Goal: Information Seeking & Learning: Learn about a topic

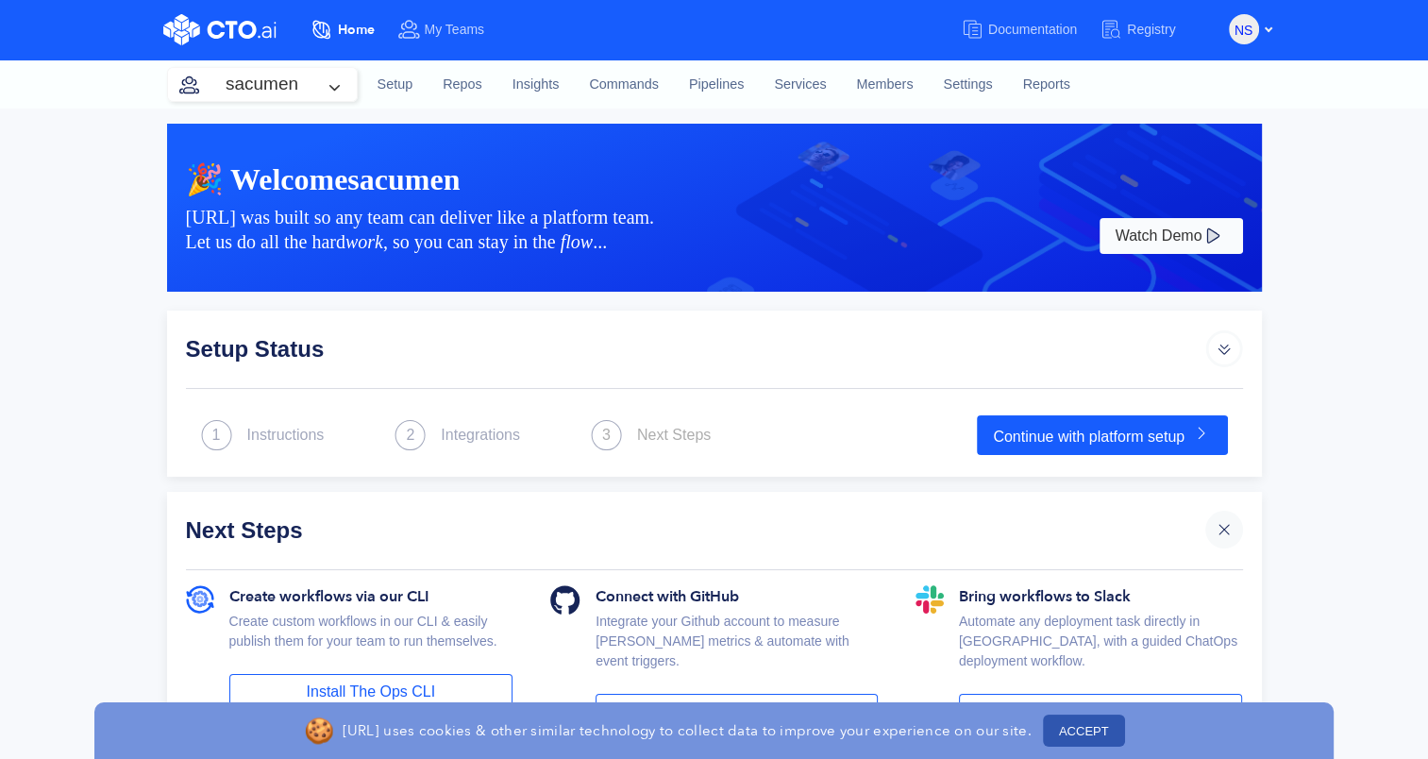
click at [1258, 36] on div "NS" at bounding box center [1251, 28] width 44 height 32
click at [1255, 33] on button "NS" at bounding box center [1244, 29] width 30 height 30
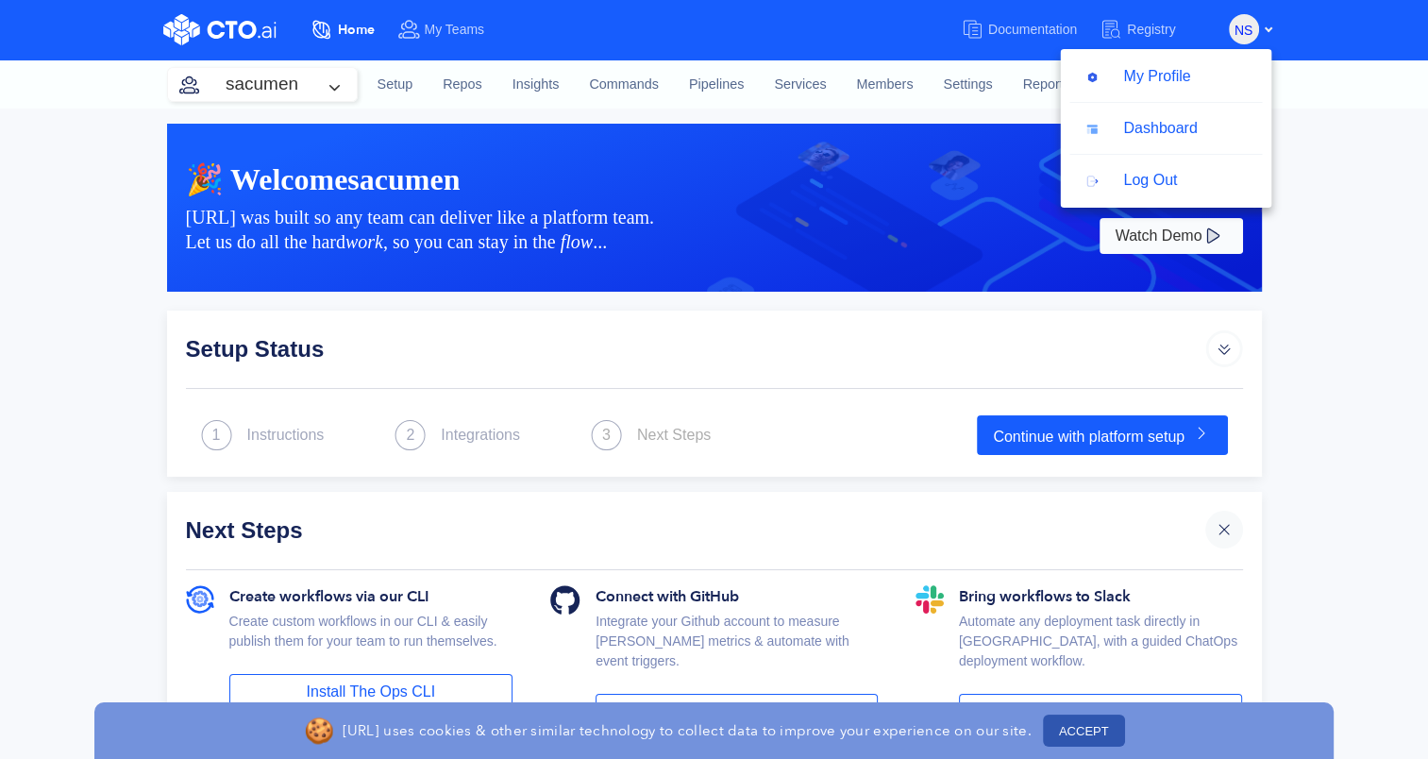
click at [8, 224] on div "🎉 Welcome sacumen CTO.ai was built so any team can deliver like a platform team…" at bounding box center [714, 738] width 1428 height 1259
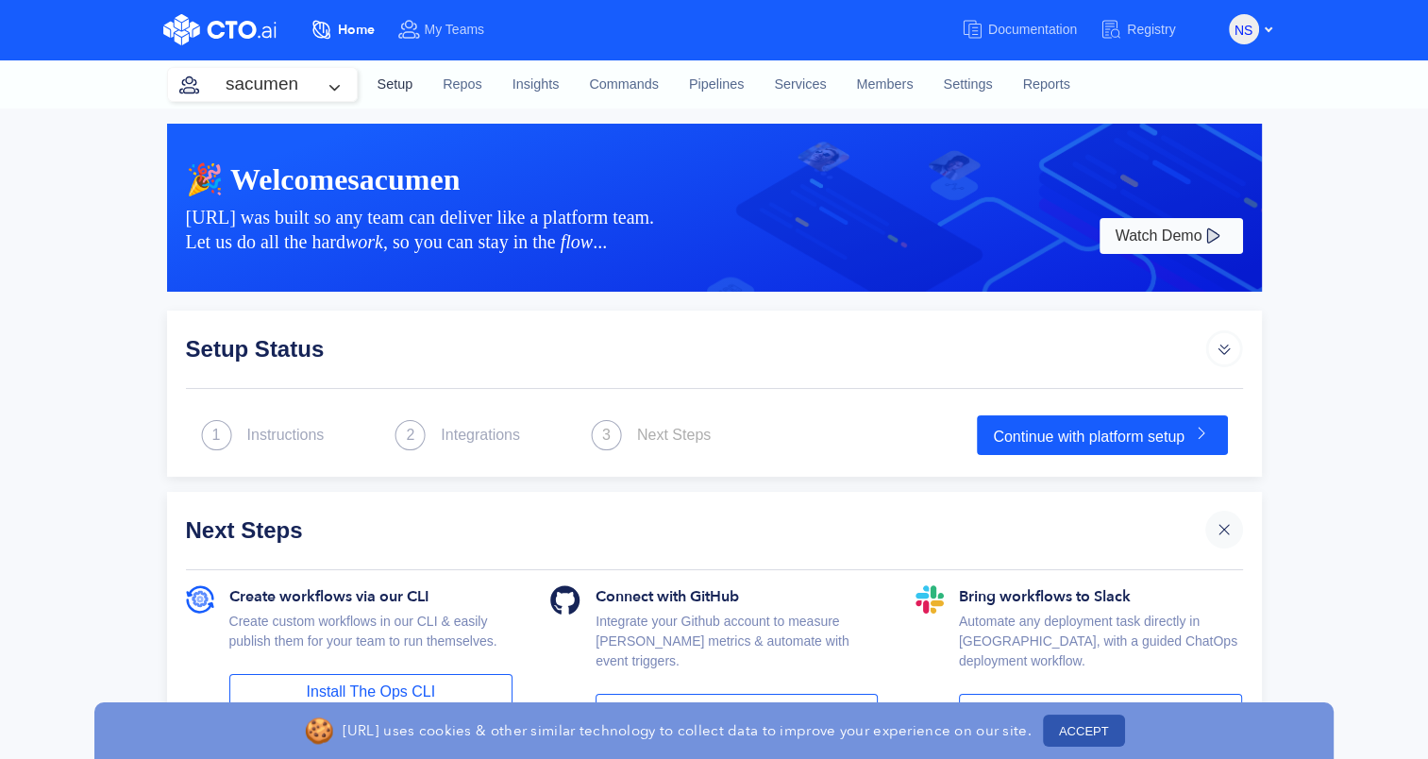
click at [382, 91] on link "Setup" at bounding box center [396, 84] width 66 height 51
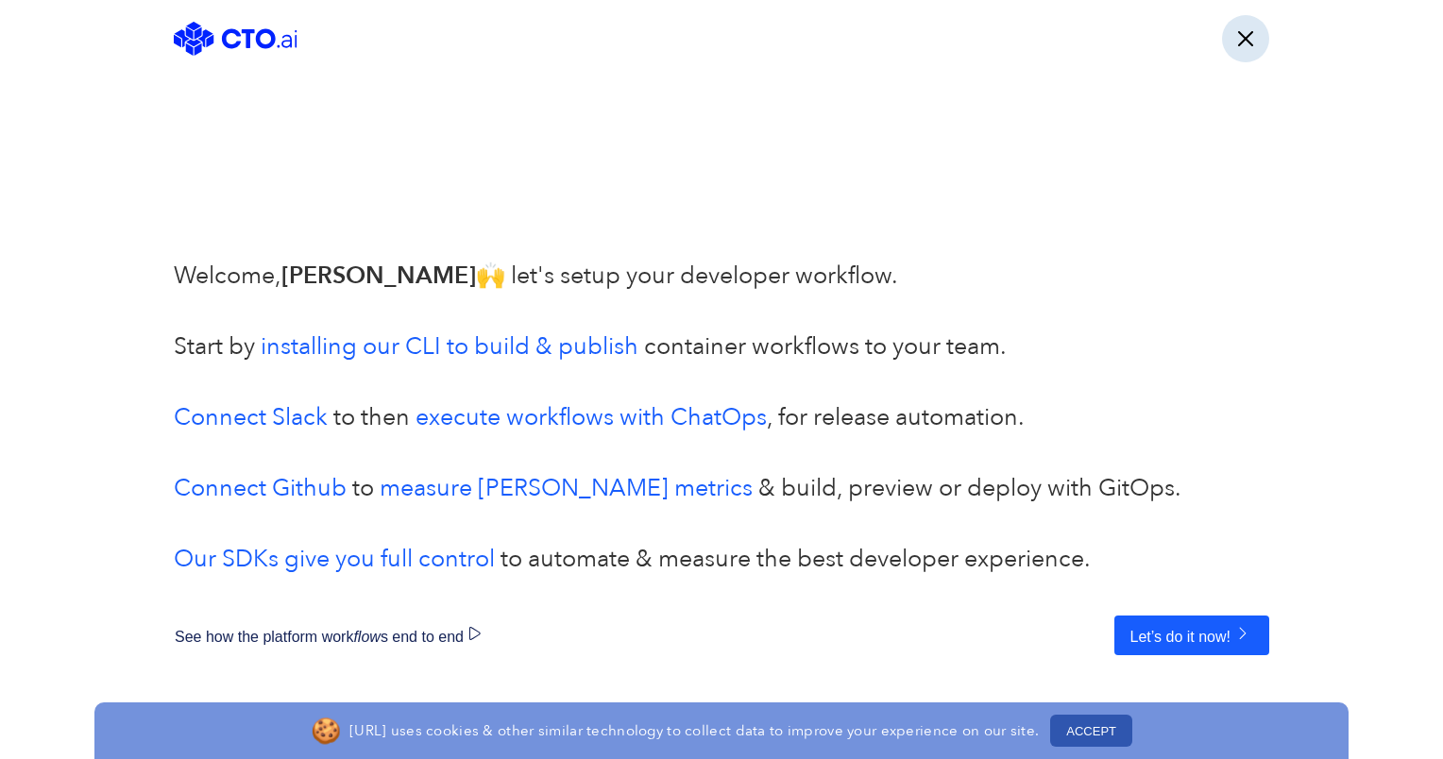
click at [1236, 42] on button "button" at bounding box center [1245, 38] width 47 height 47
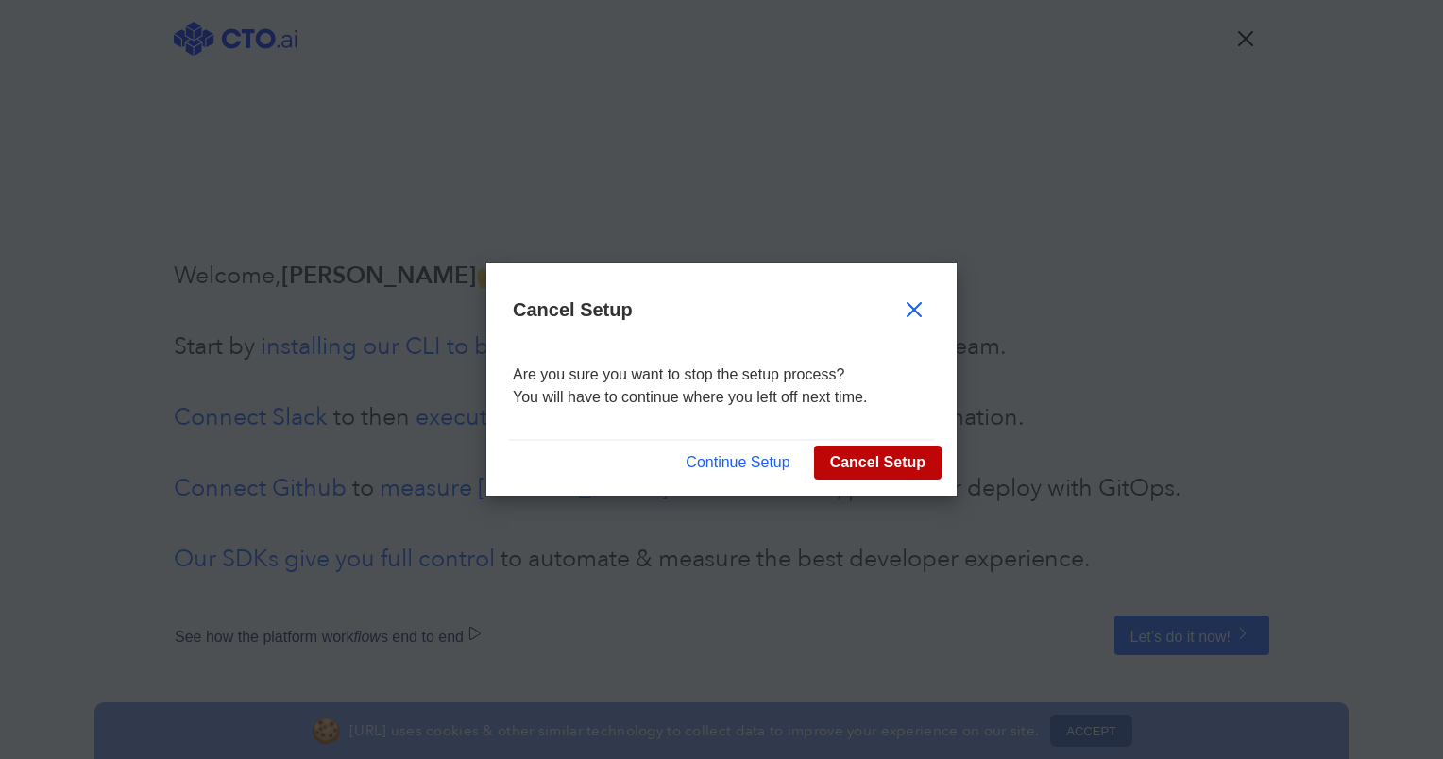
click at [858, 464] on button "Cancel Setup" at bounding box center [877, 463] width 127 height 34
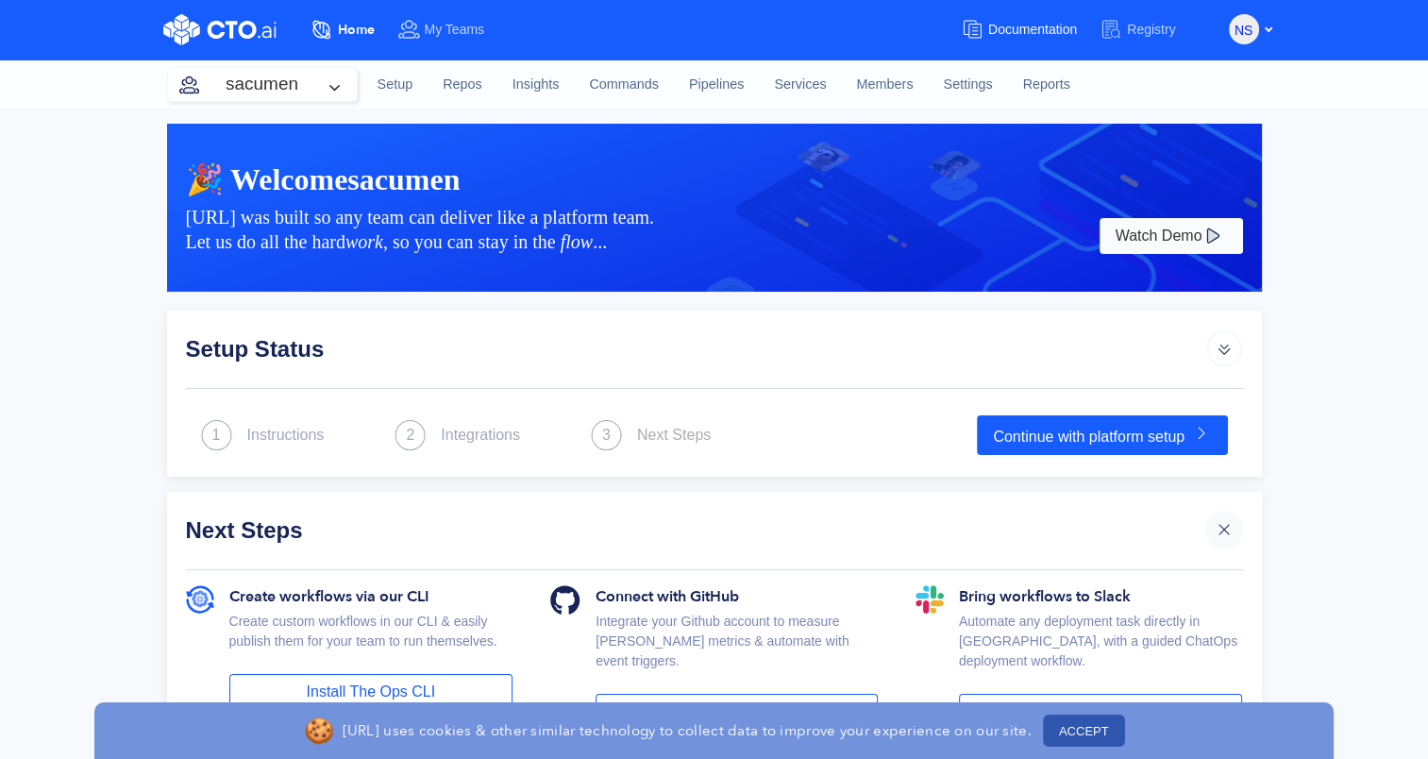
click at [1031, 25] on span "Documentation" at bounding box center [1032, 29] width 89 height 15
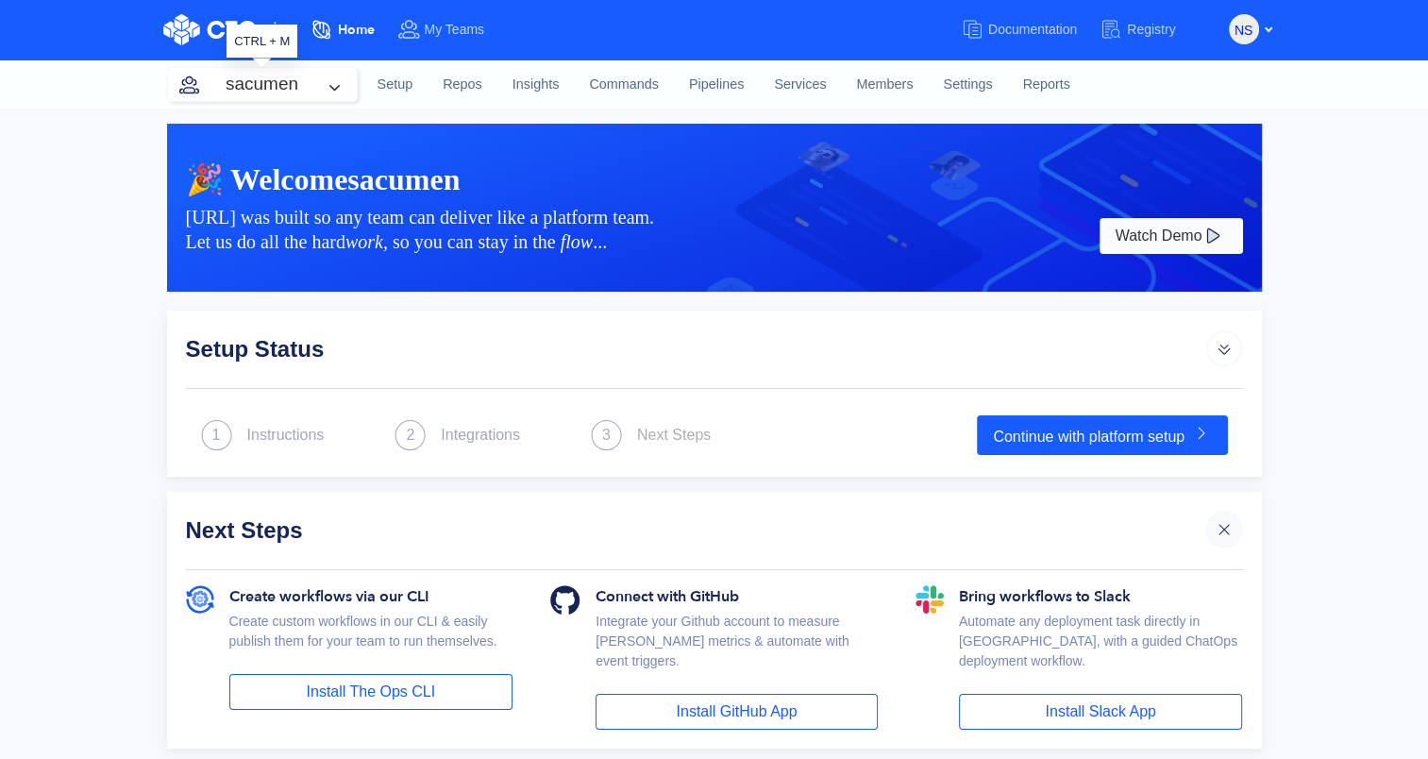
click at [347, 84] on button "sacumen" at bounding box center [262, 84] width 189 height 33
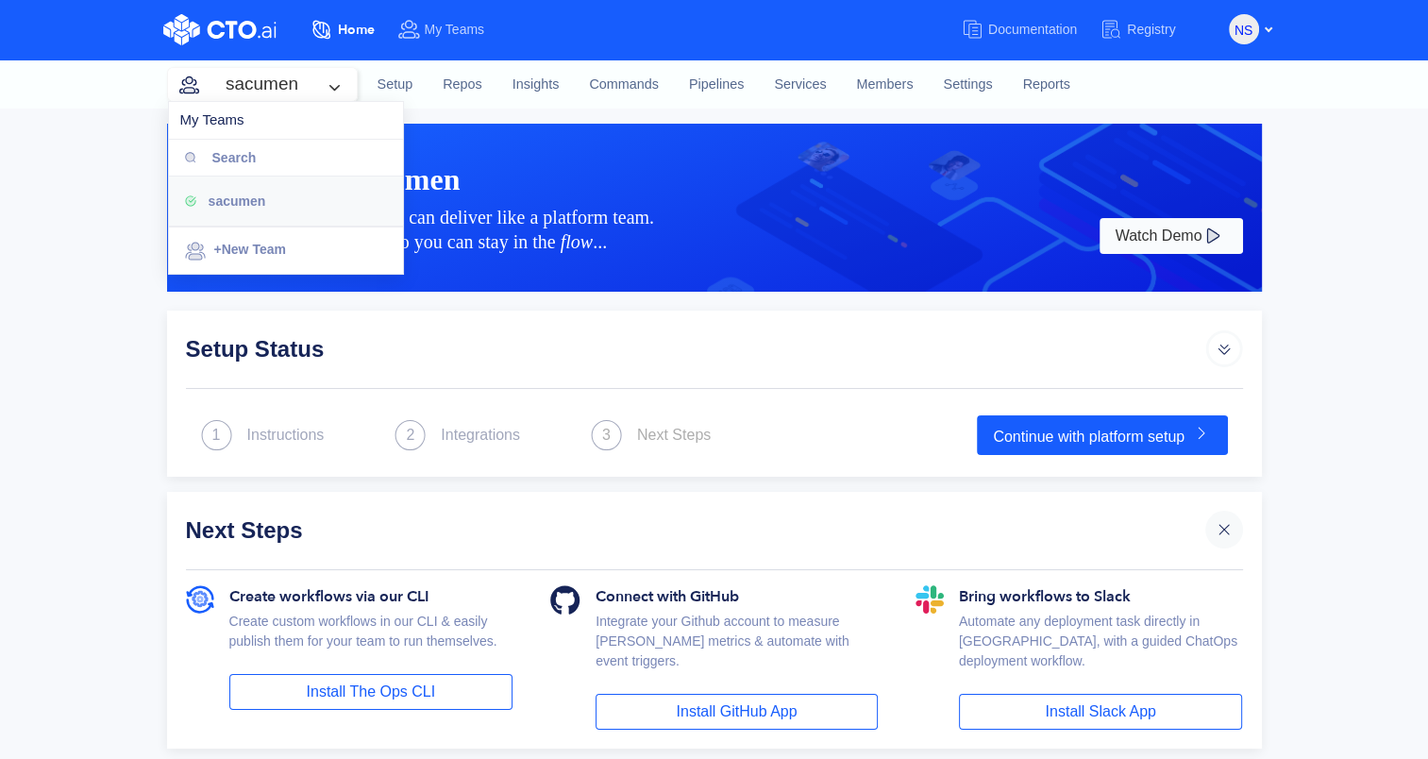
click at [448, 313] on div "Setup Status 1 Instructions 2 Integrations 3 Next Steps Continue with platform …" at bounding box center [714, 394] width 1095 height 166
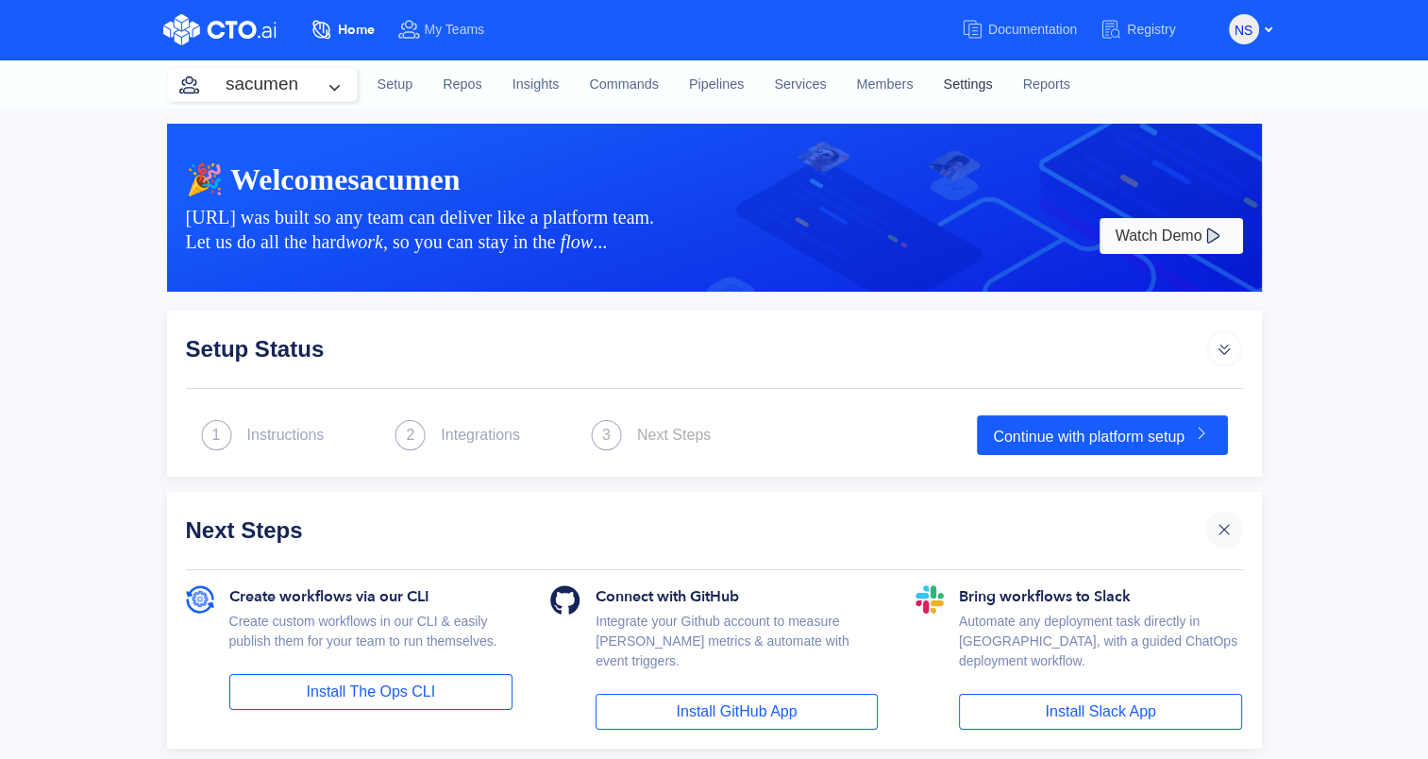
click at [971, 87] on link "Settings" at bounding box center [967, 84] width 79 height 51
click at [971, 75] on link "Settings" at bounding box center [967, 84] width 79 height 51
click at [812, 89] on link "Services" at bounding box center [800, 84] width 82 height 51
click at [144, 295] on div "🎉 Welcome CTO.ai was built so any team can deliver like a platform team. Let us…" at bounding box center [714, 562] width 1428 height 907
click at [810, 88] on link "Services" at bounding box center [800, 84] width 82 height 51
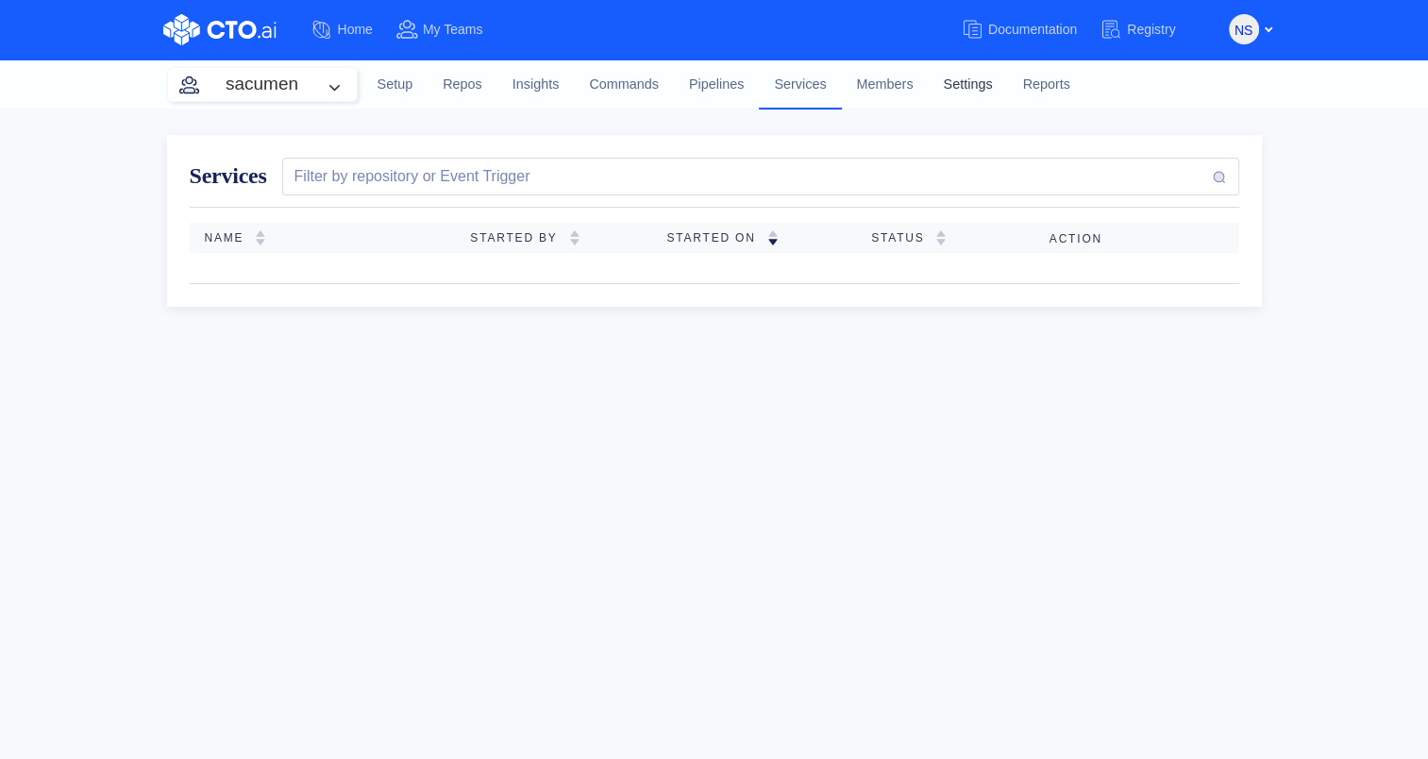
click at [973, 80] on link "Settings" at bounding box center [967, 84] width 79 height 51
click at [957, 82] on link "Settings" at bounding box center [967, 84] width 79 height 51
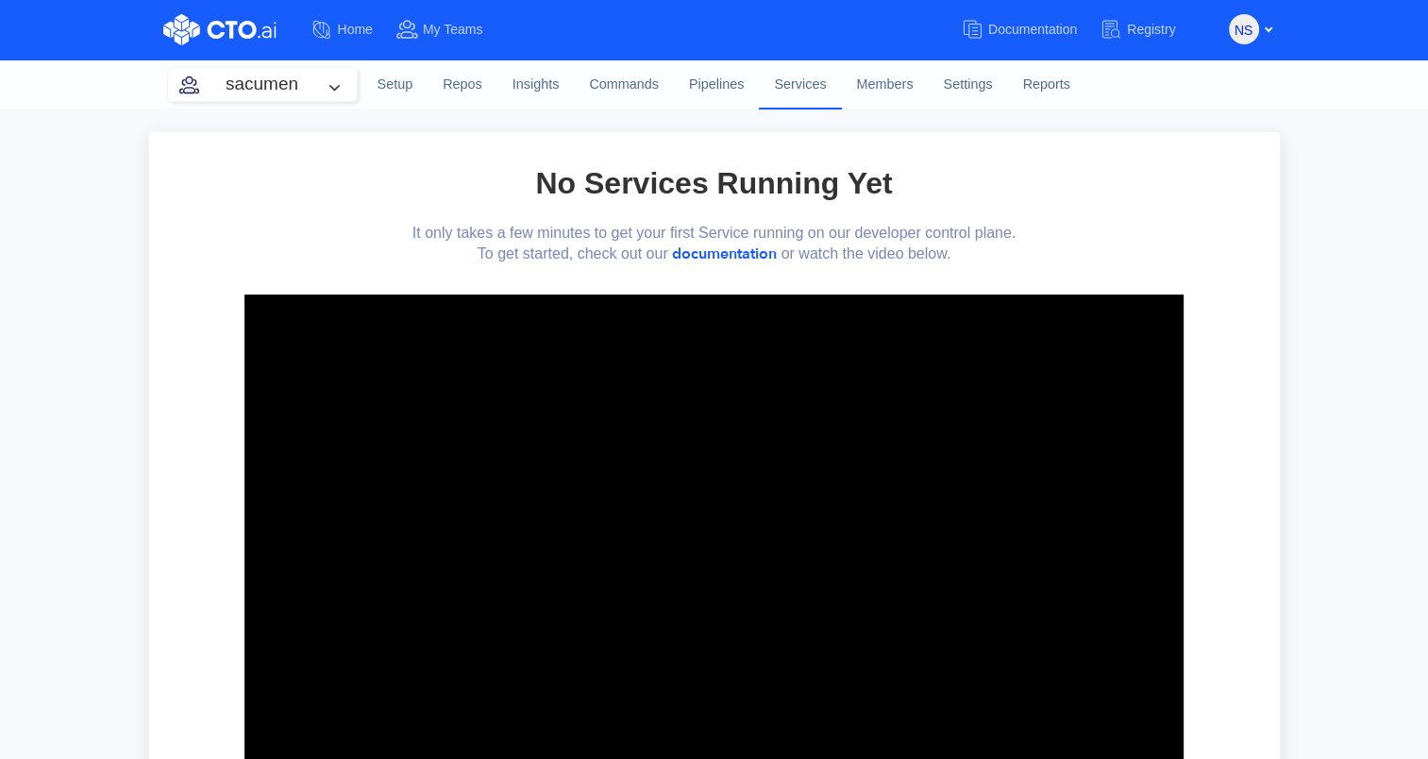
drag, startPoint x: 957, startPoint y: 82, endPoint x: 156, endPoint y: 320, distance: 836.1
click at [153, 321] on div "No Services Running Yet It only takes a few minutes to get your first Service r…" at bounding box center [714, 573] width 1133 height 884
click at [967, 87] on link "Settings" at bounding box center [967, 84] width 79 height 51
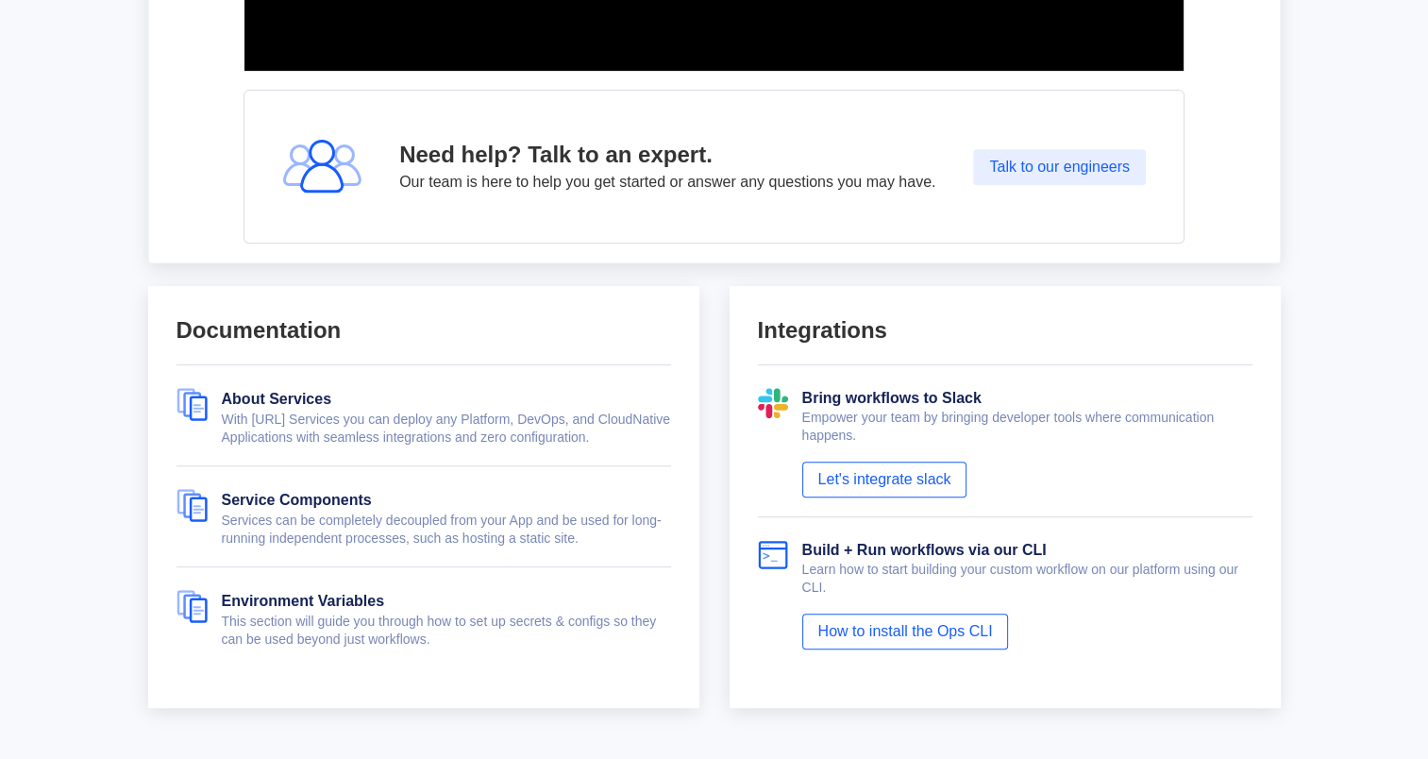
scroll to position [755, 0]
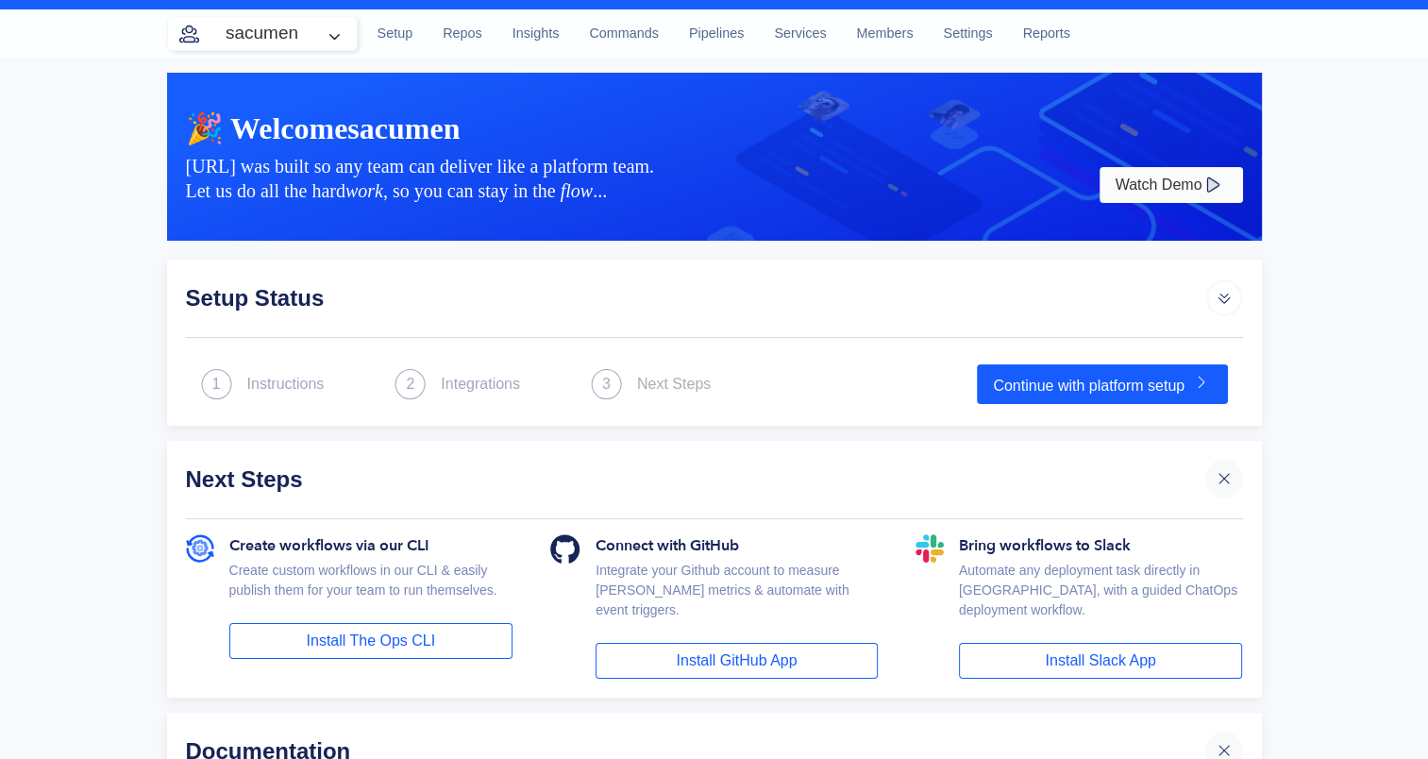
scroll to position [94, 0]
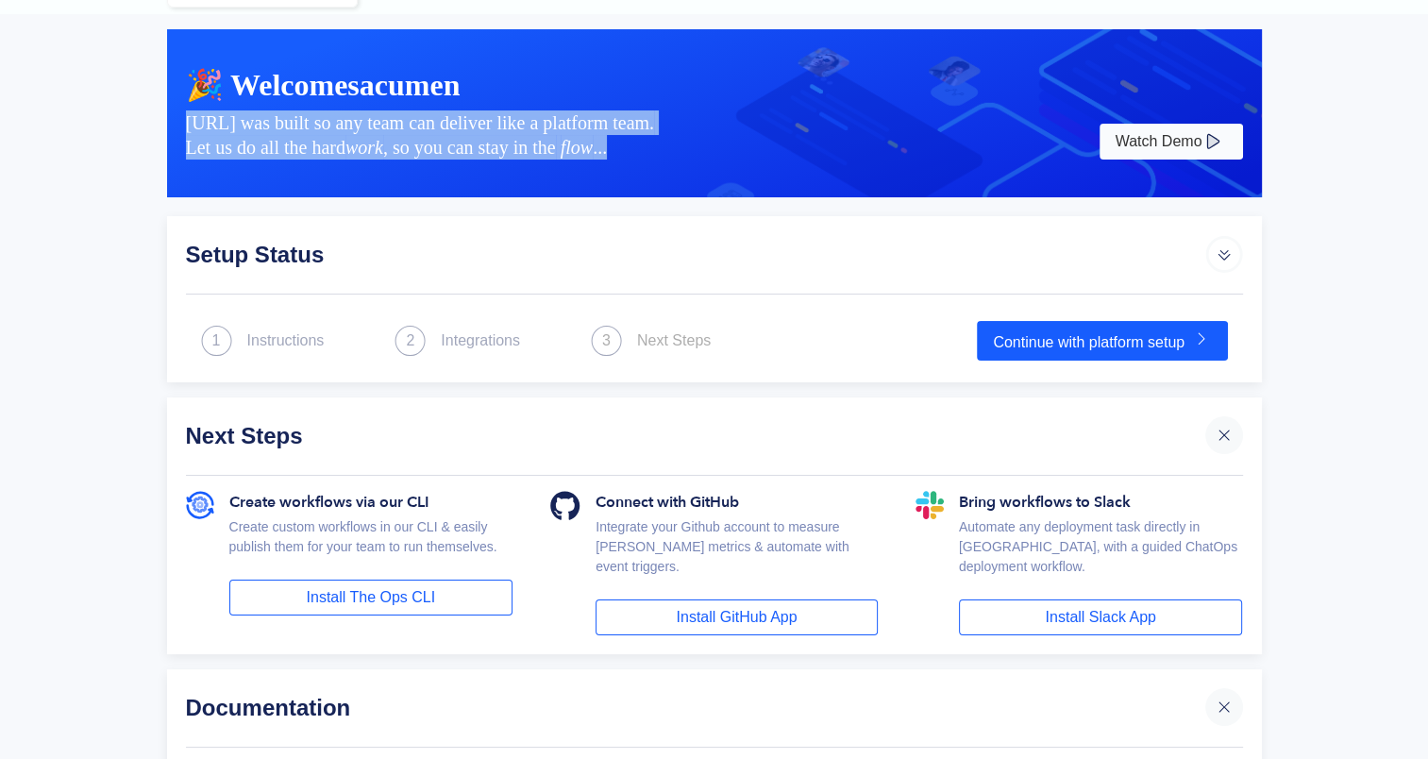
drag, startPoint x: 163, startPoint y: 117, endPoint x: 624, endPoint y: 144, distance: 461.5
click at [624, 144] on div "🎉 Welcome sacumen [URL] was built so any team can deliver like a platform team.…" at bounding box center [714, 105] width 1133 height 183
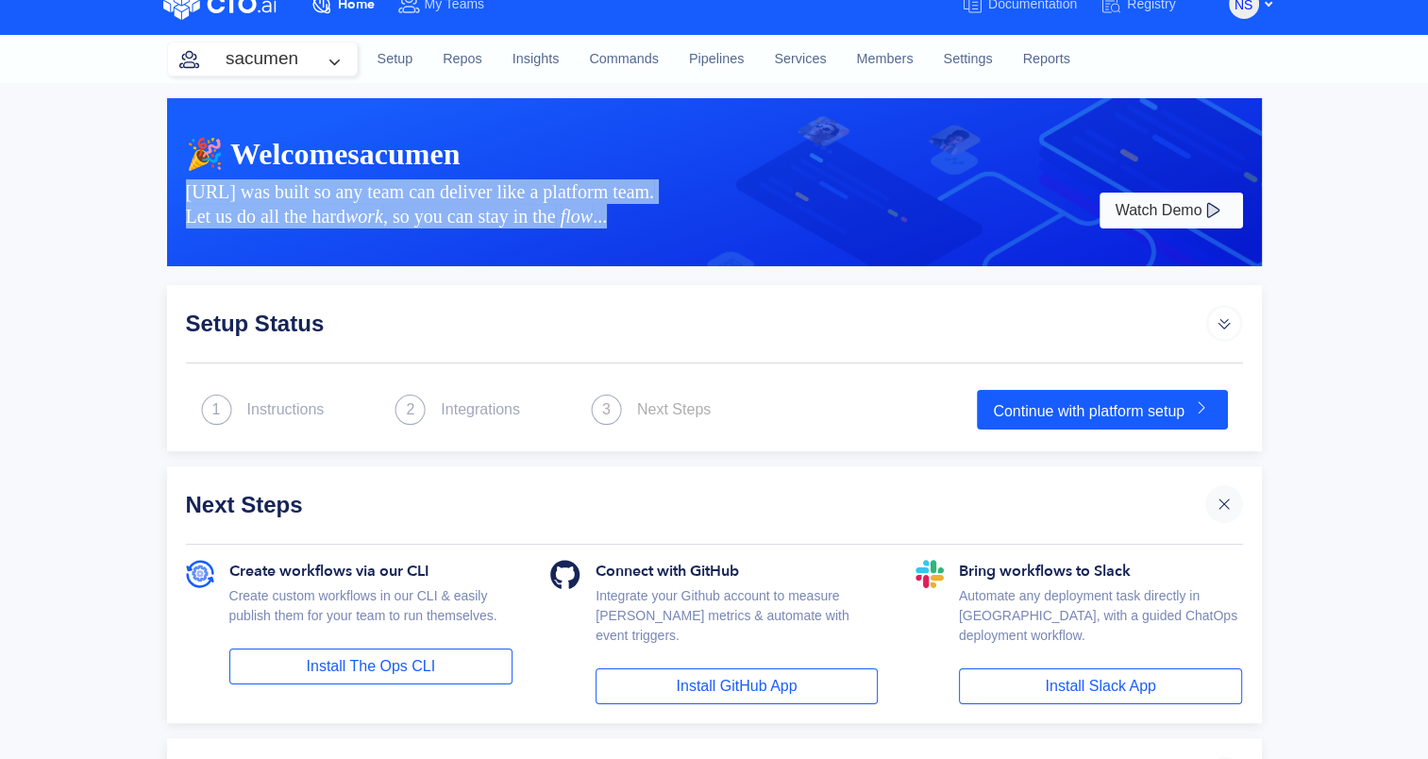
scroll to position [0, 0]
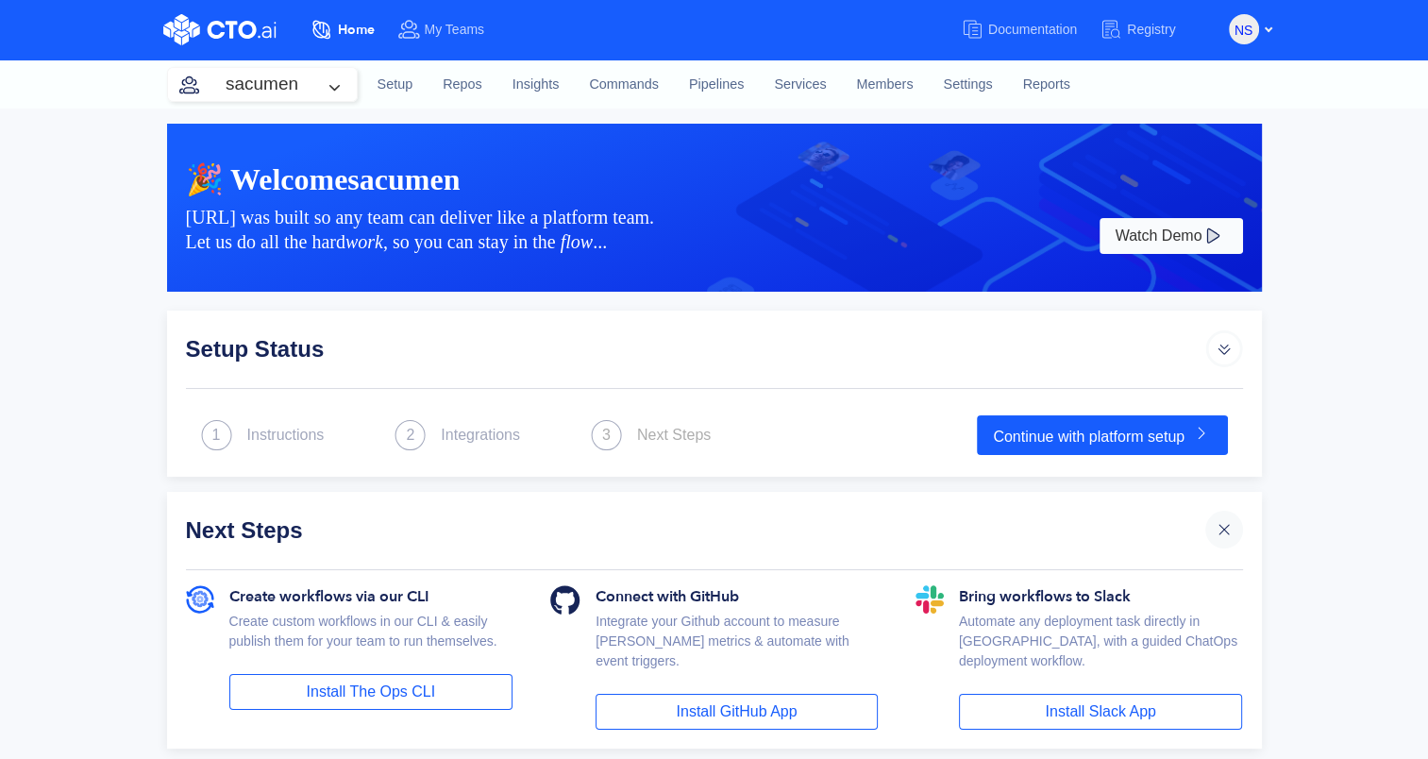
click at [420, 129] on div "🎉 Welcome sacumen [URL] was built so any team can deliver like a platform team.…" at bounding box center [714, 208] width 1095 height 168
click at [982, 86] on link "Settings" at bounding box center [967, 84] width 79 height 51
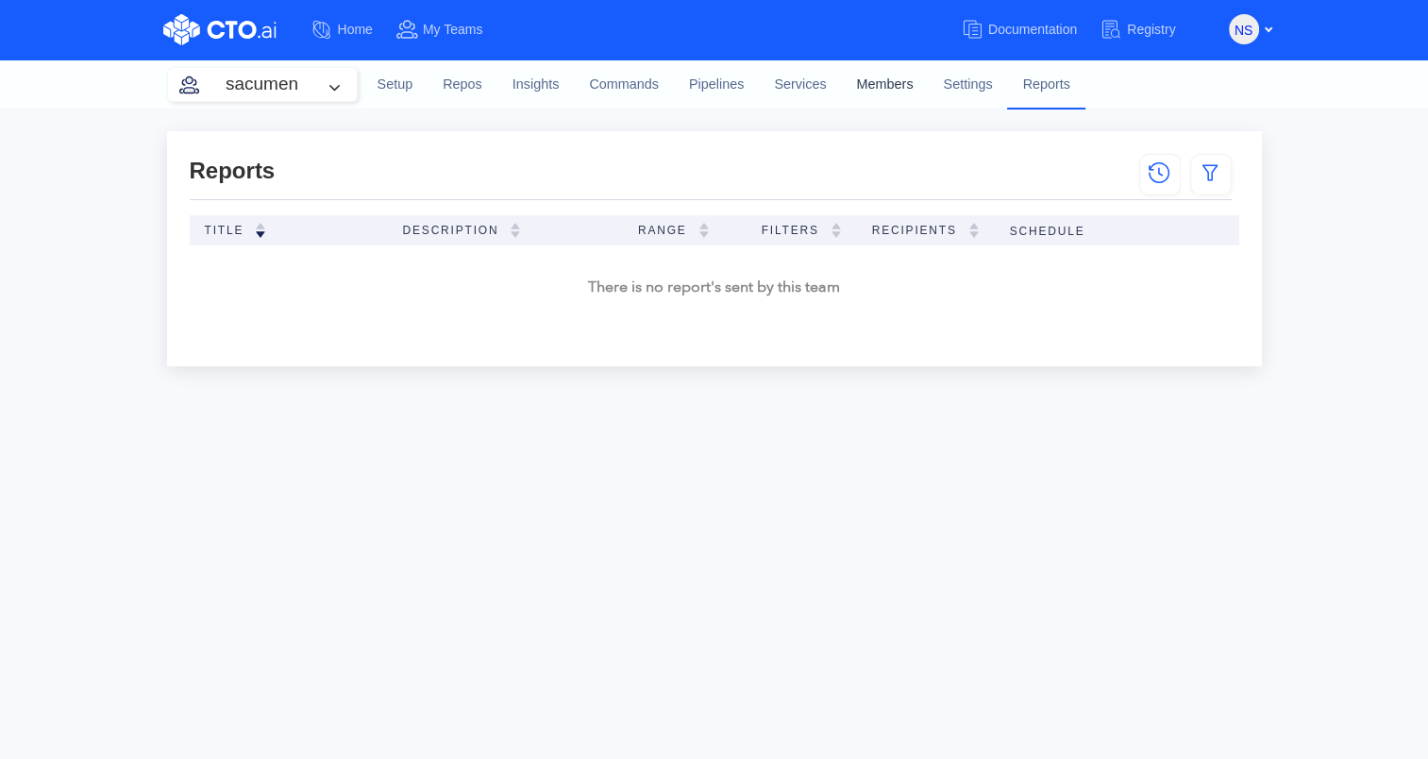
click at [901, 86] on link "Members" at bounding box center [885, 84] width 87 height 51
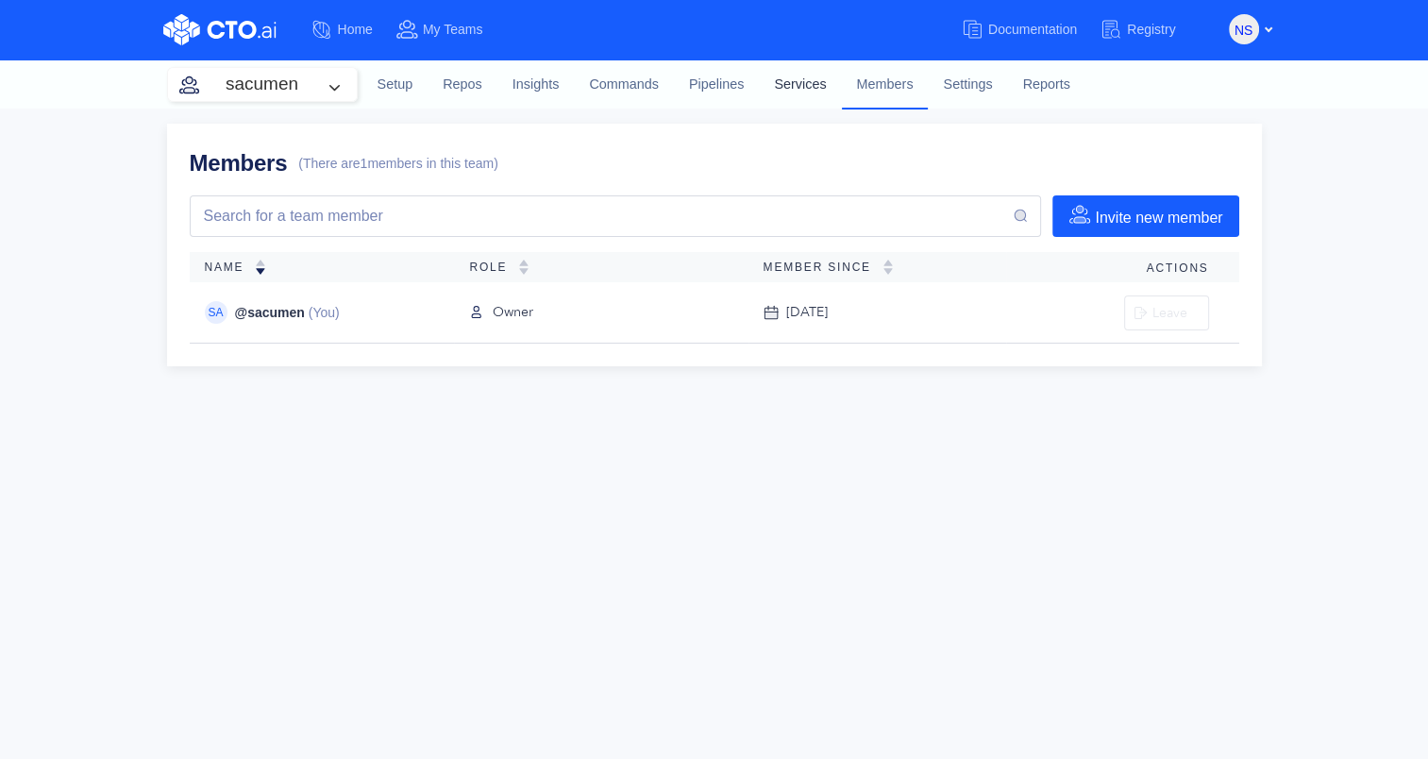
click at [806, 89] on link "Services" at bounding box center [800, 84] width 82 height 51
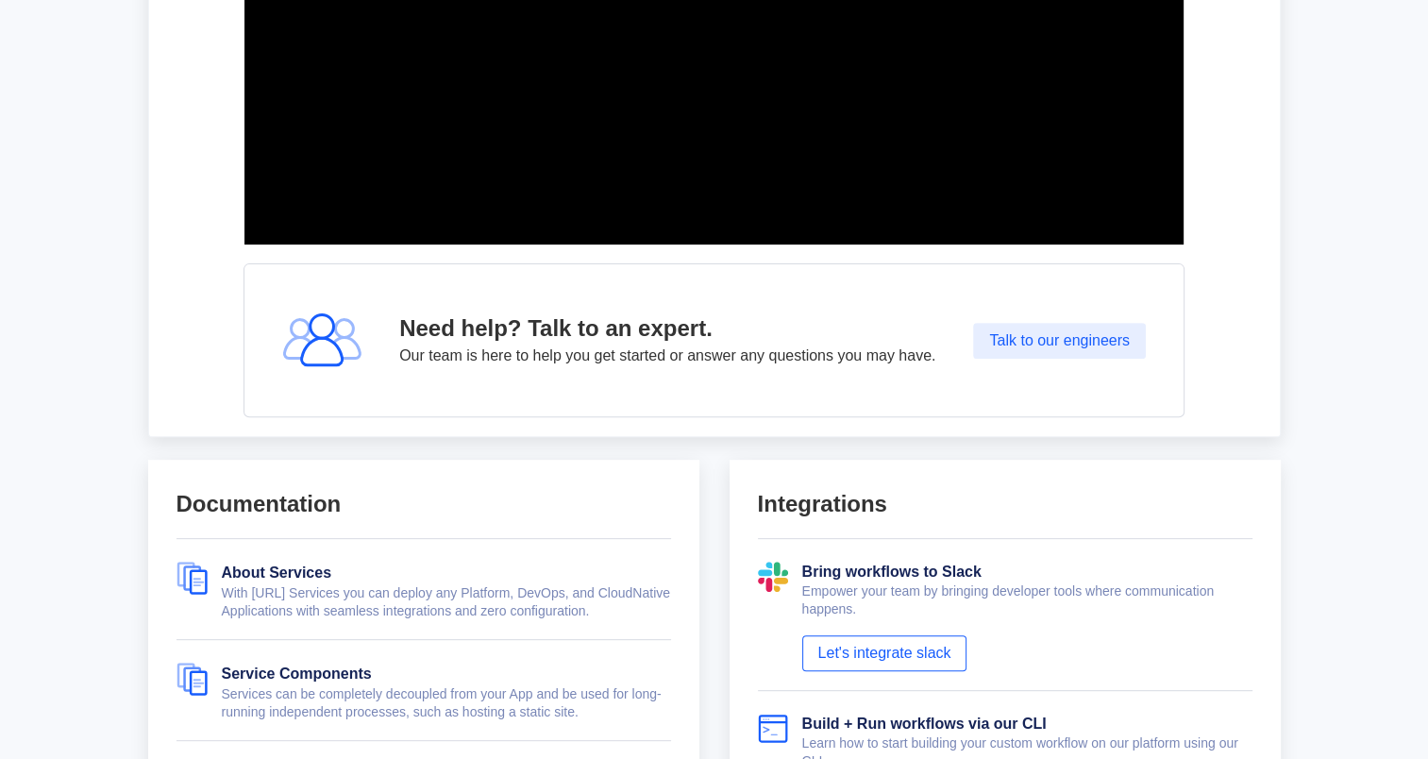
scroll to position [850, 0]
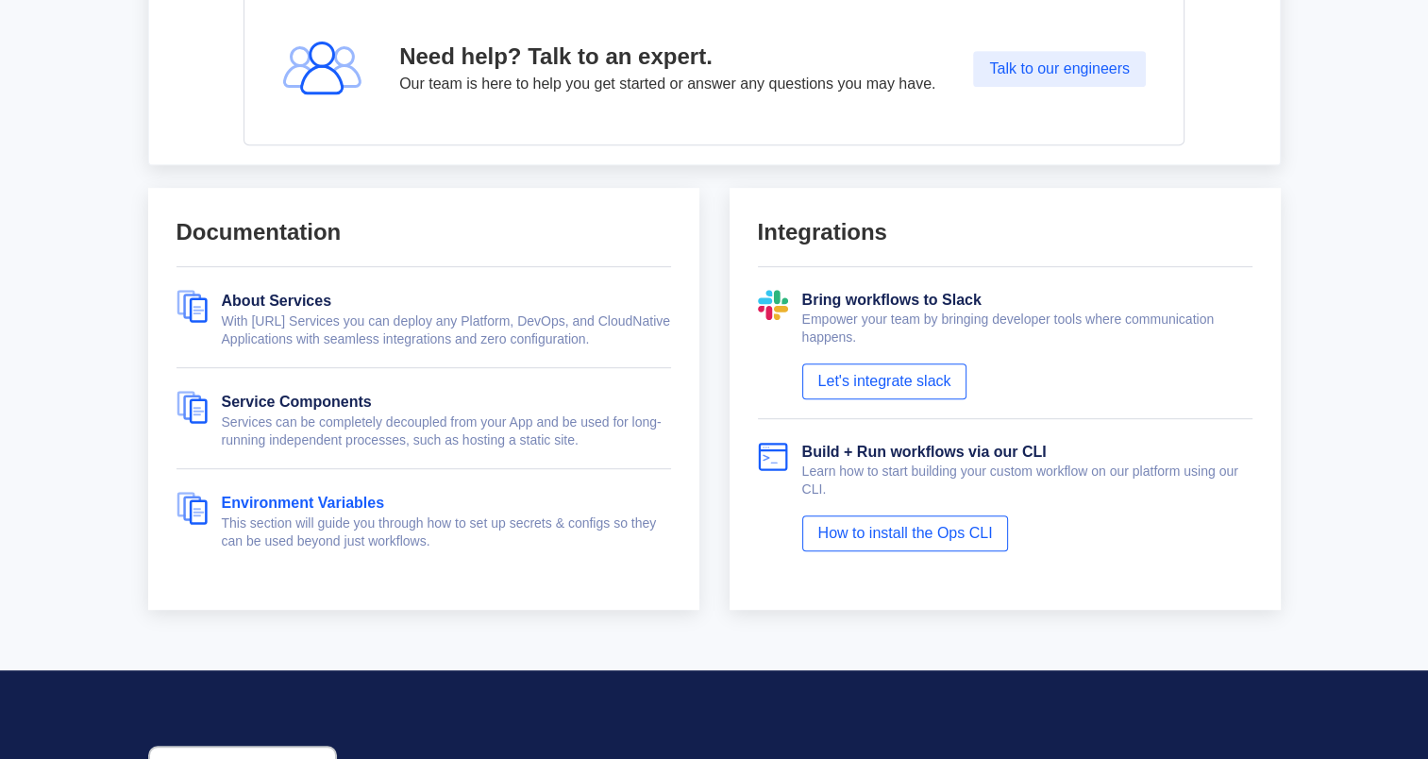
click at [256, 507] on link "Environment Variables" at bounding box center [303, 503] width 163 height 16
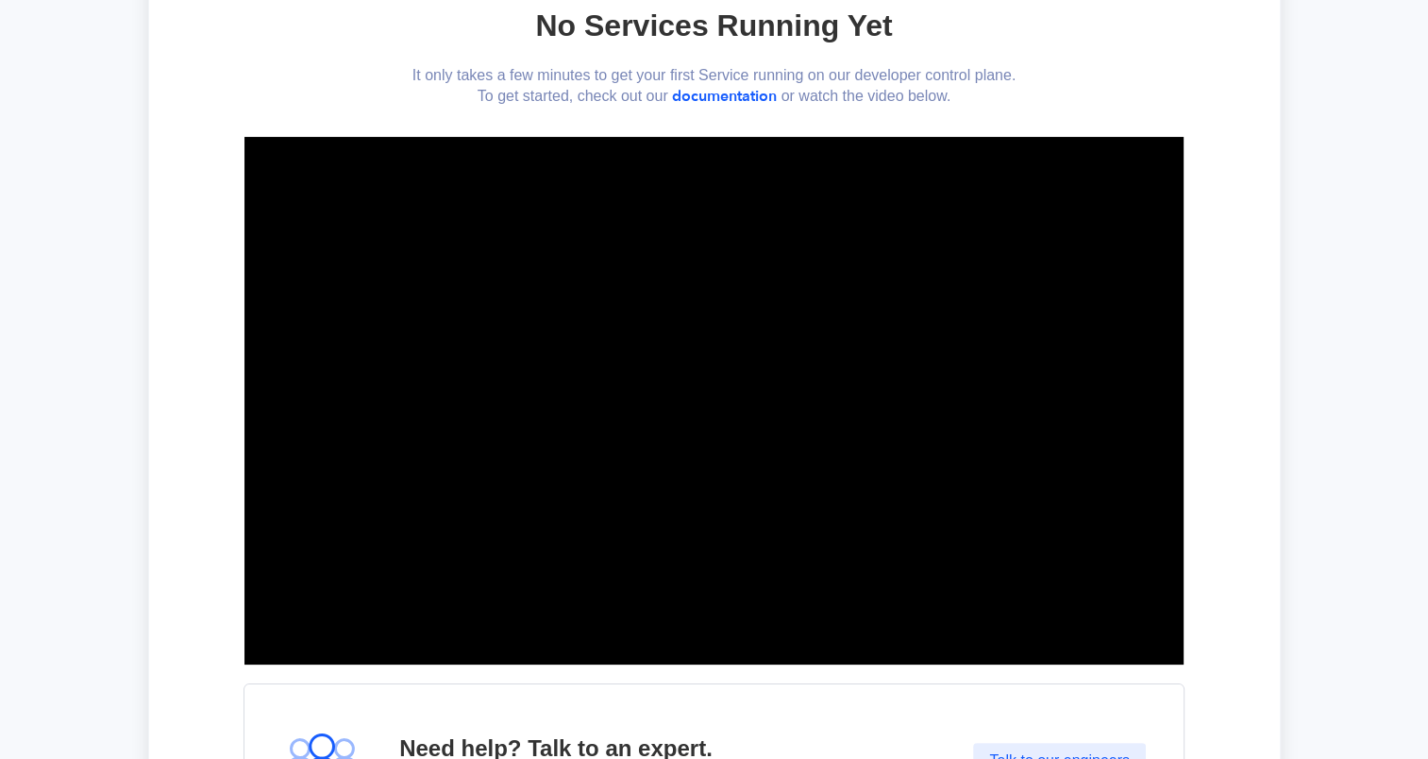
scroll to position [0, 0]
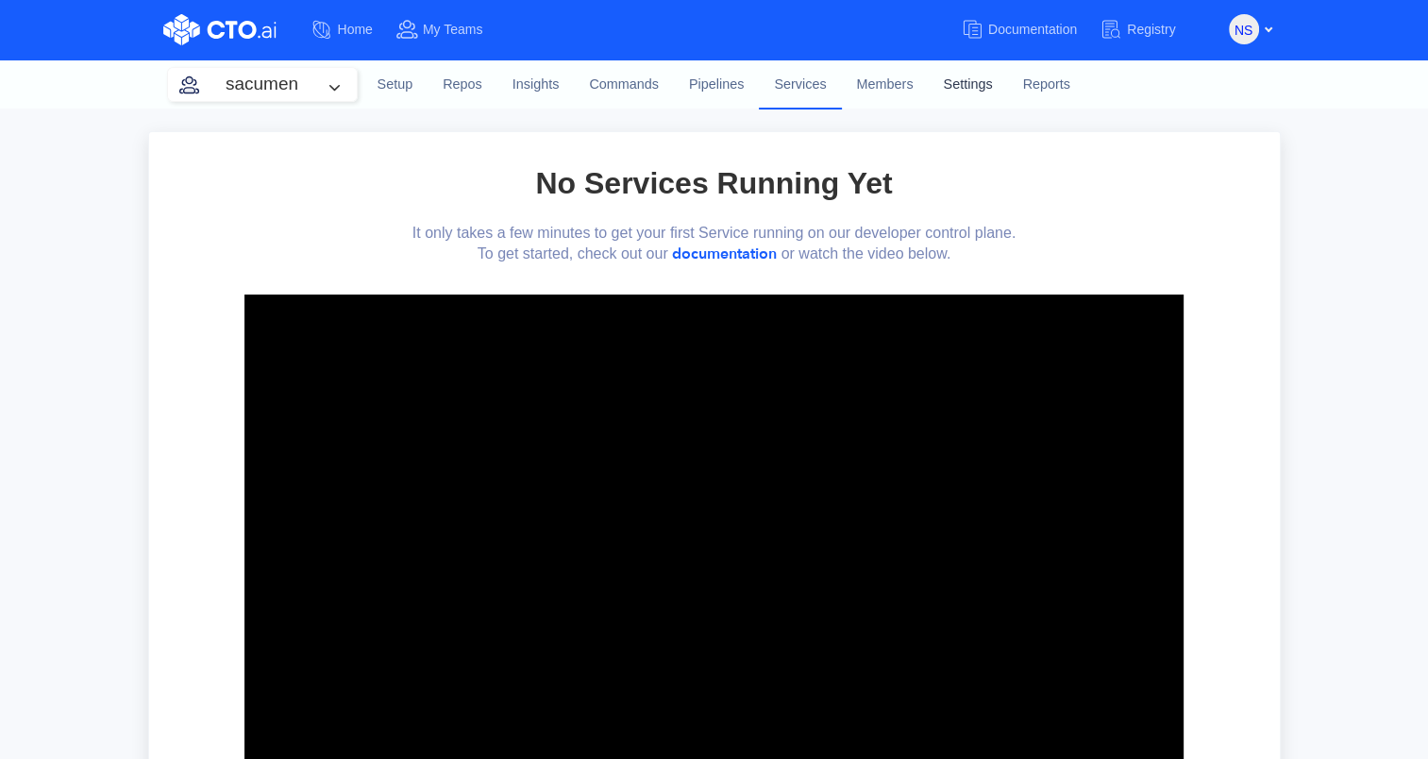
click at [974, 80] on link "Settings" at bounding box center [967, 84] width 79 height 51
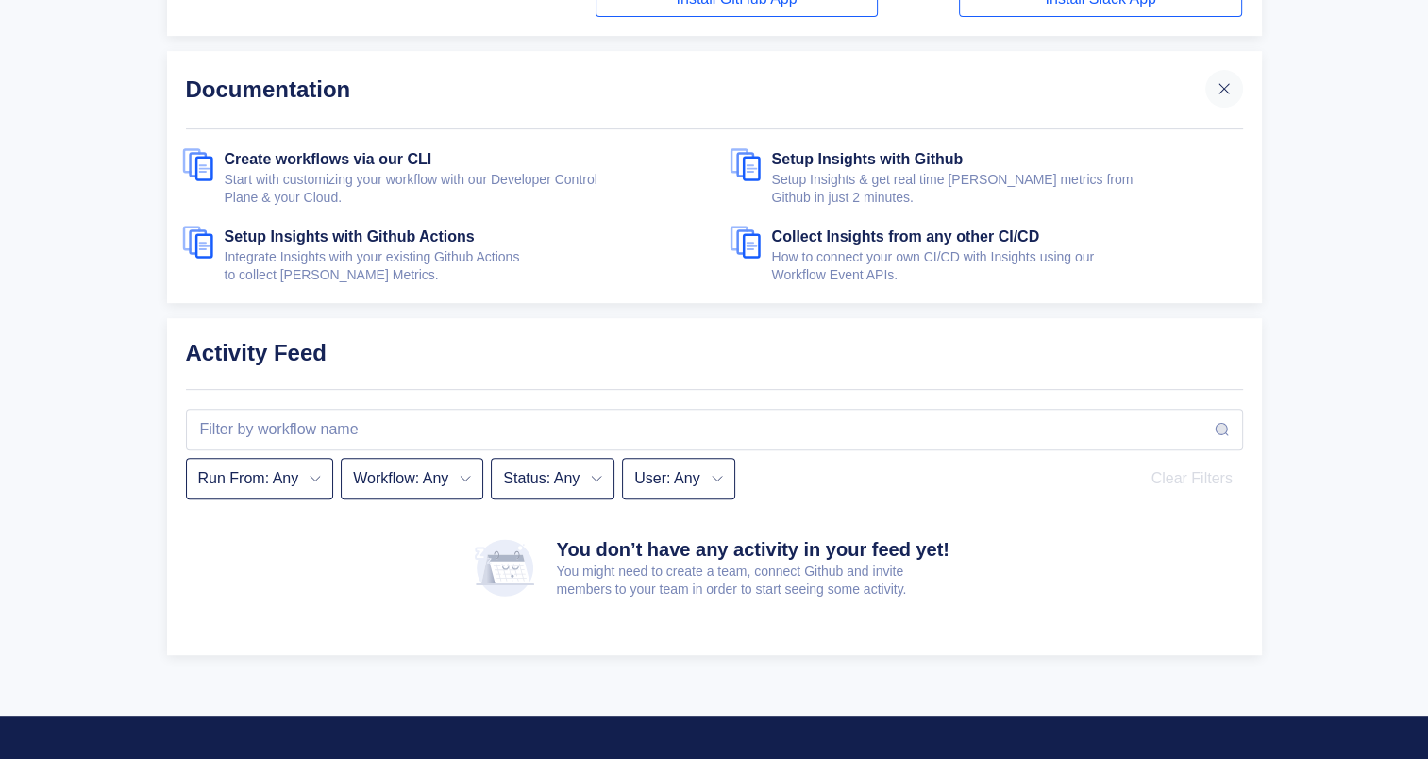
scroll to position [755, 0]
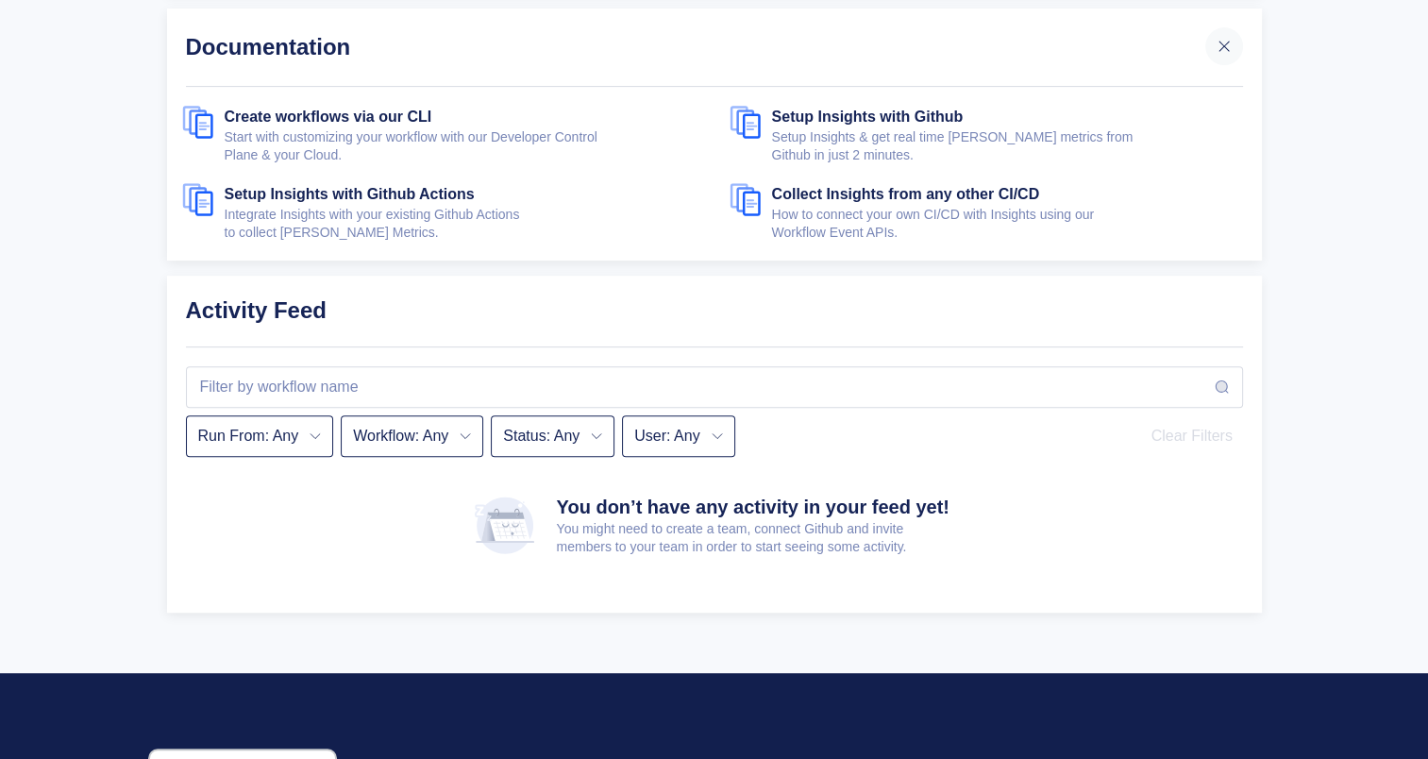
click at [325, 415] on button "Run From: Any" at bounding box center [260, 436] width 148 height 42
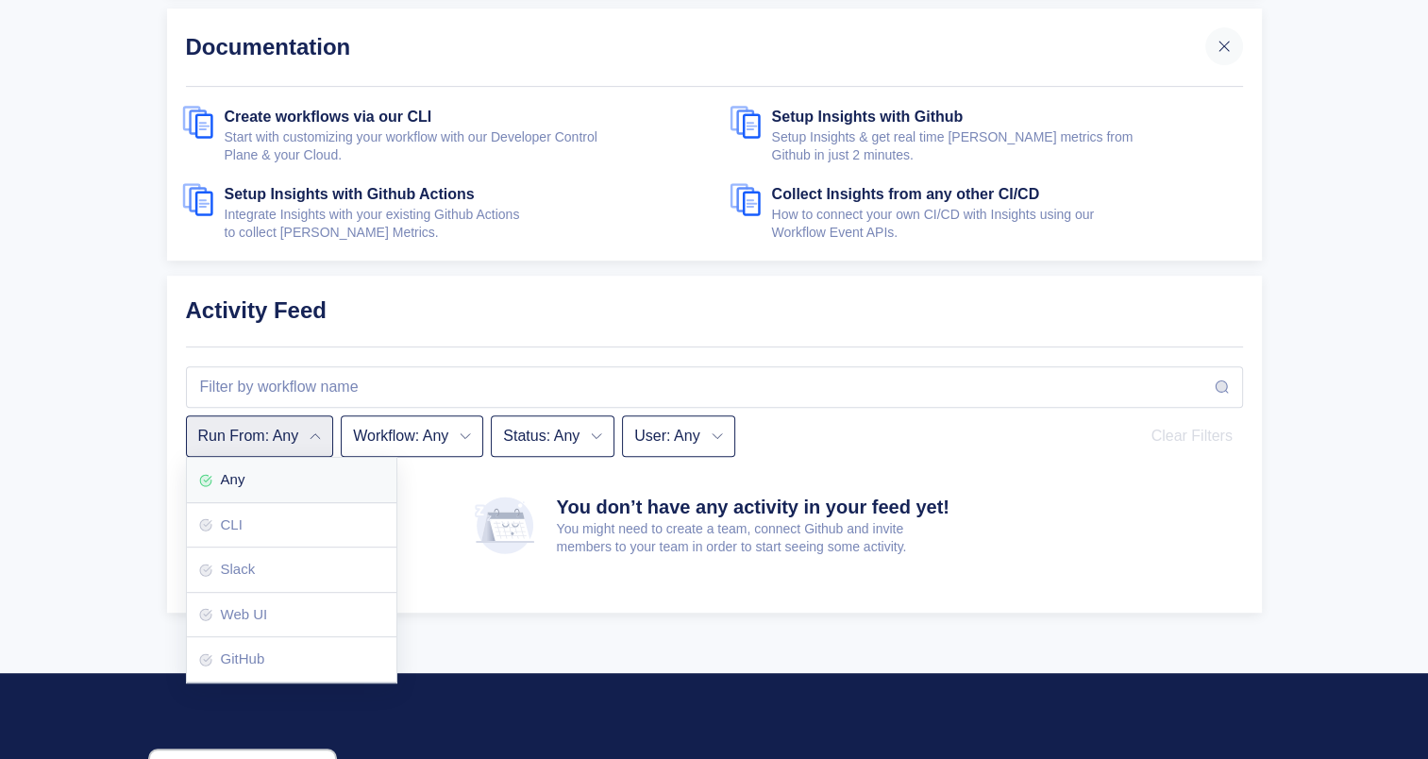
click at [412, 415] on button "Workflow: Any" at bounding box center [412, 436] width 143 height 42
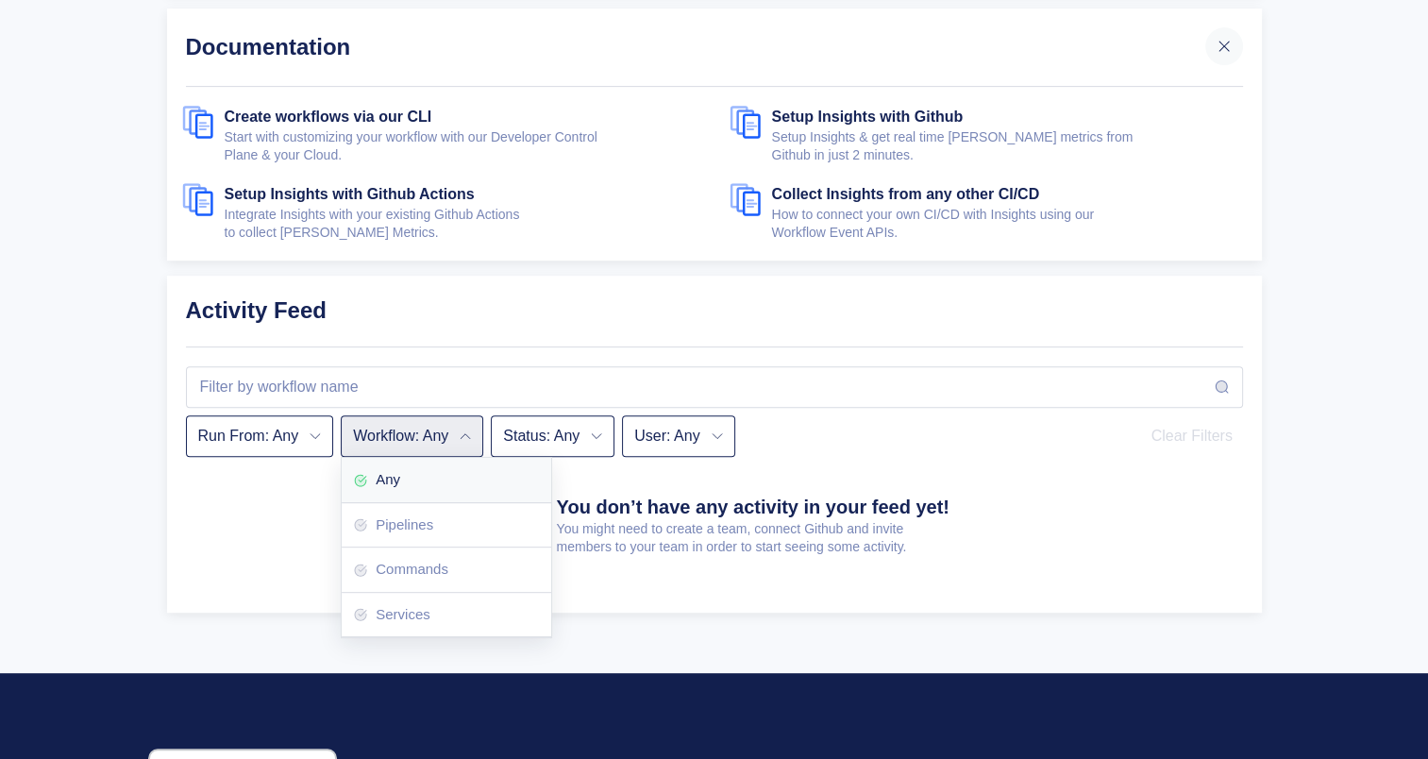
click at [566, 422] on button "Status: Any" at bounding box center [553, 436] width 124 height 42
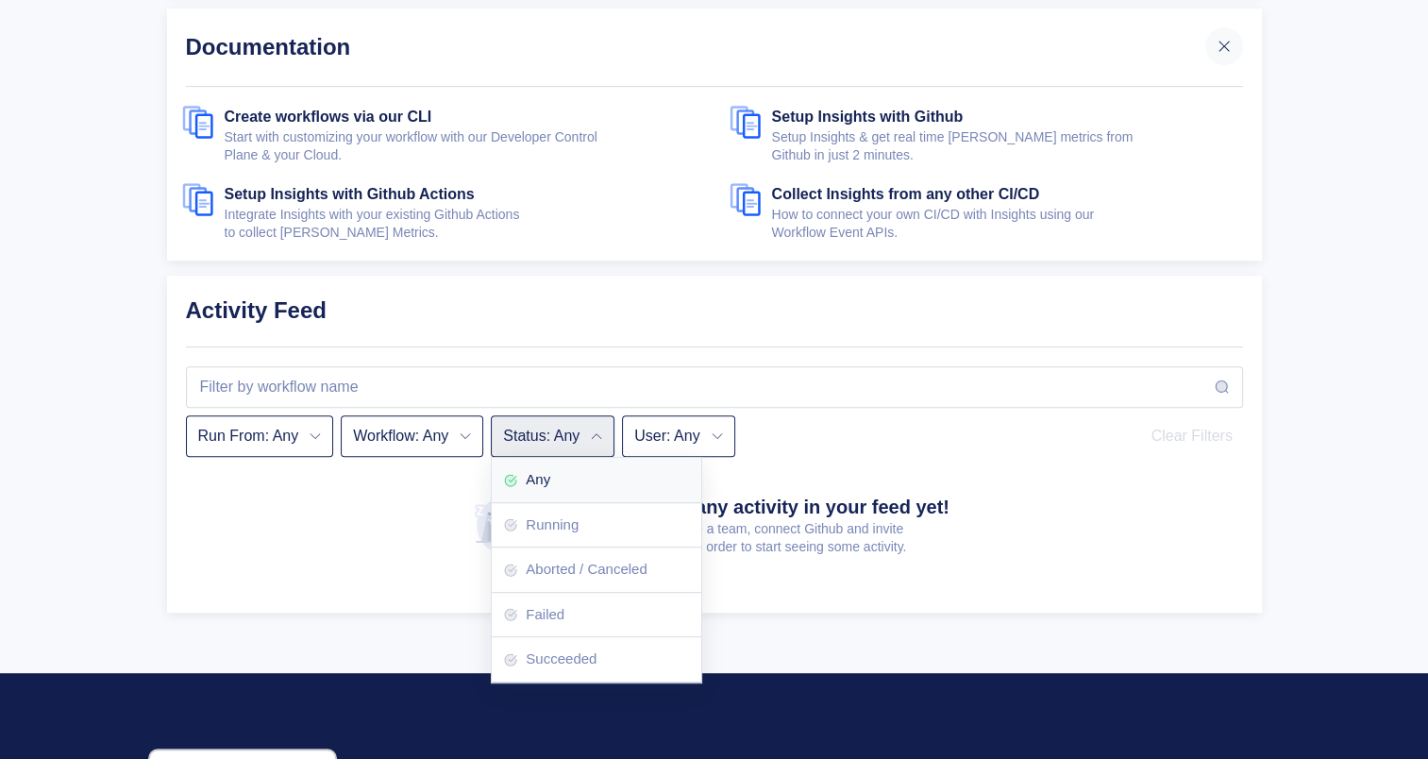
click at [707, 421] on button "User: Any" at bounding box center [678, 436] width 112 height 42
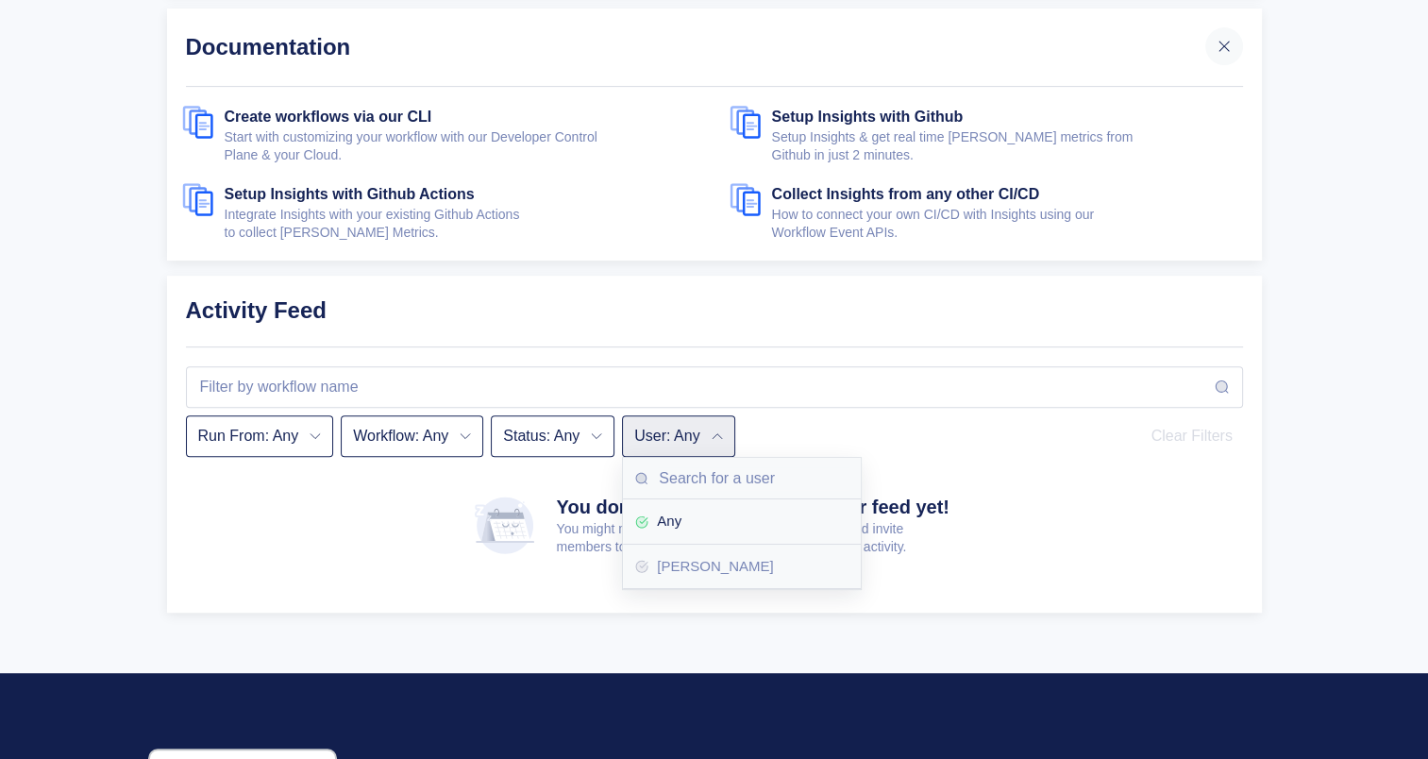
click at [714, 556] on div "Nitesh Sinha" at bounding box center [715, 567] width 116 height 22
click at [390, 532] on div "You don’t have any activity in your feed yet! You might need to create a team, …" at bounding box center [714, 525] width 1057 height 137
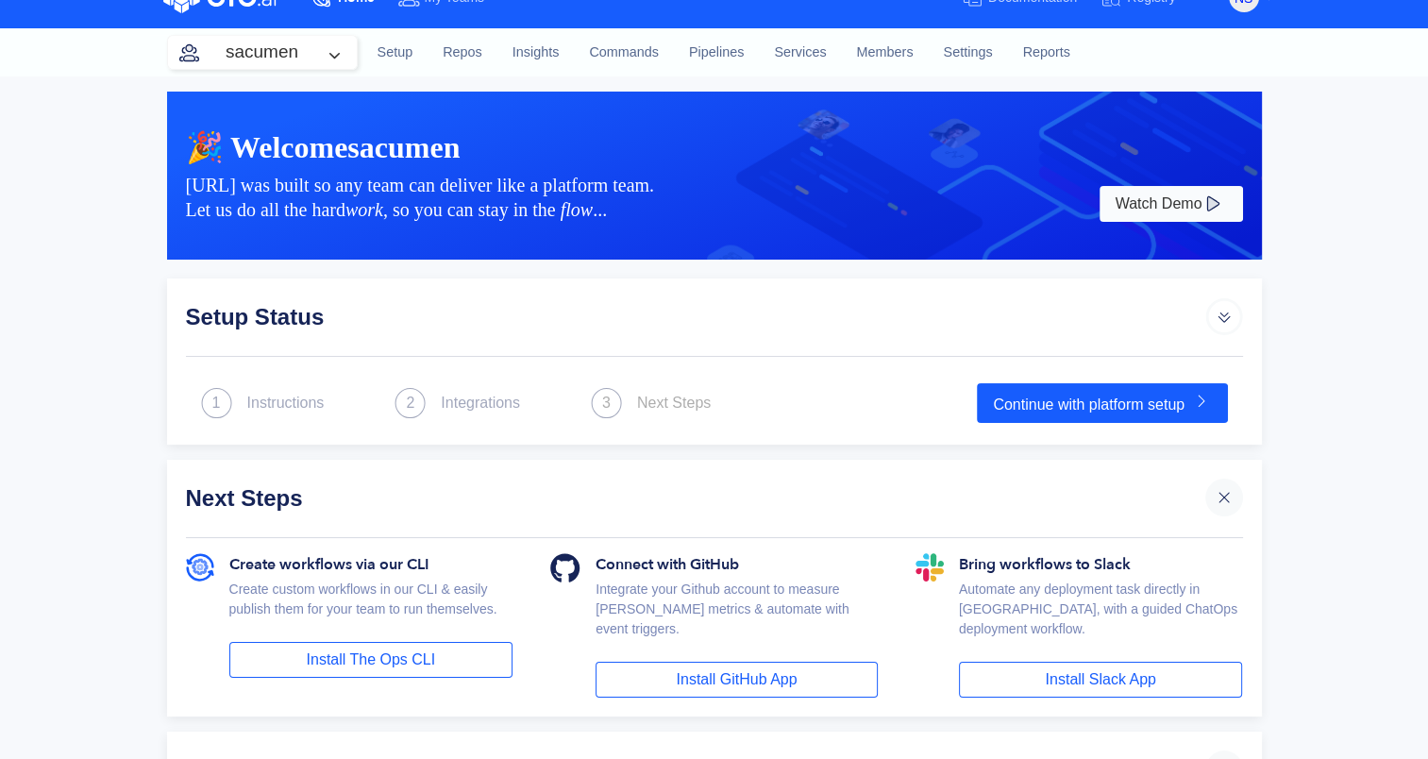
scroll to position [0, 0]
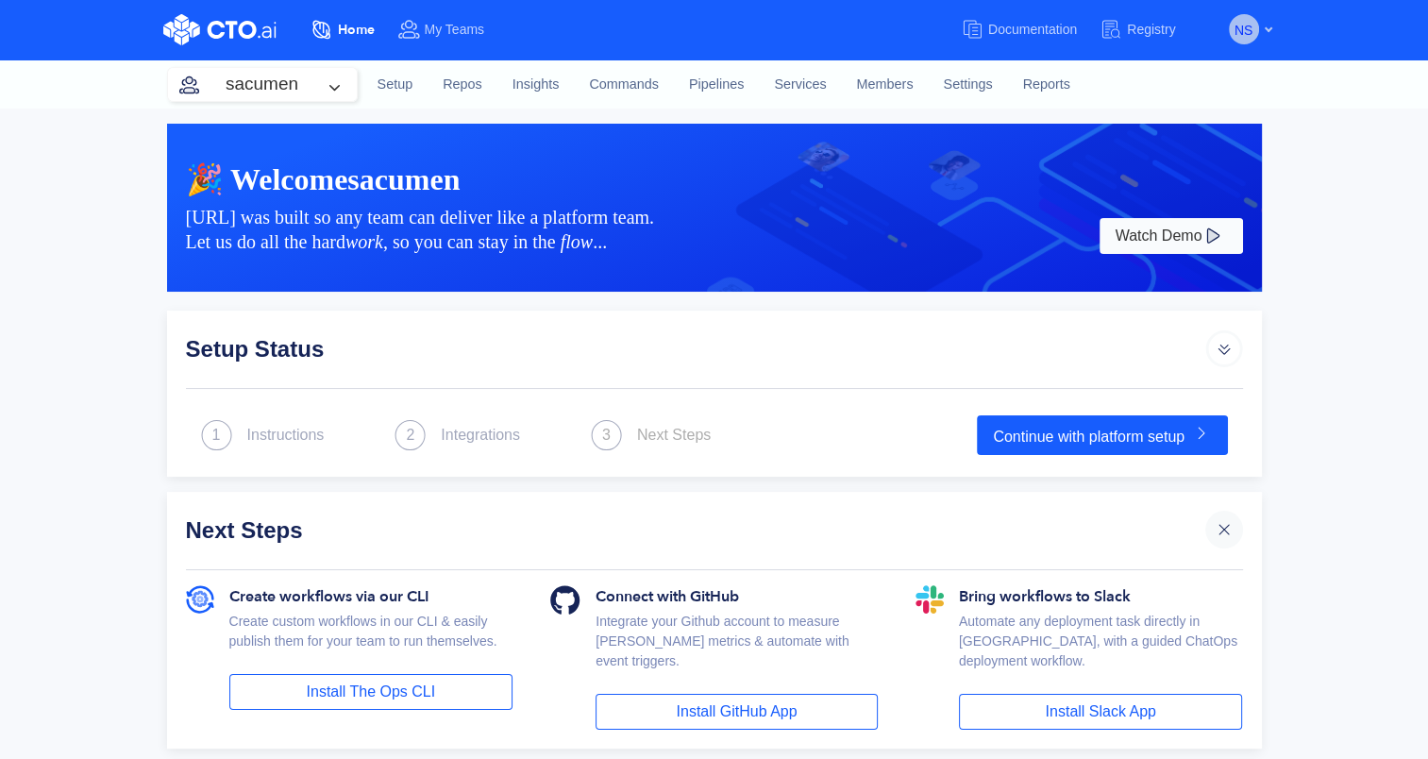
click at [1253, 40] on button "NS" at bounding box center [1244, 29] width 30 height 30
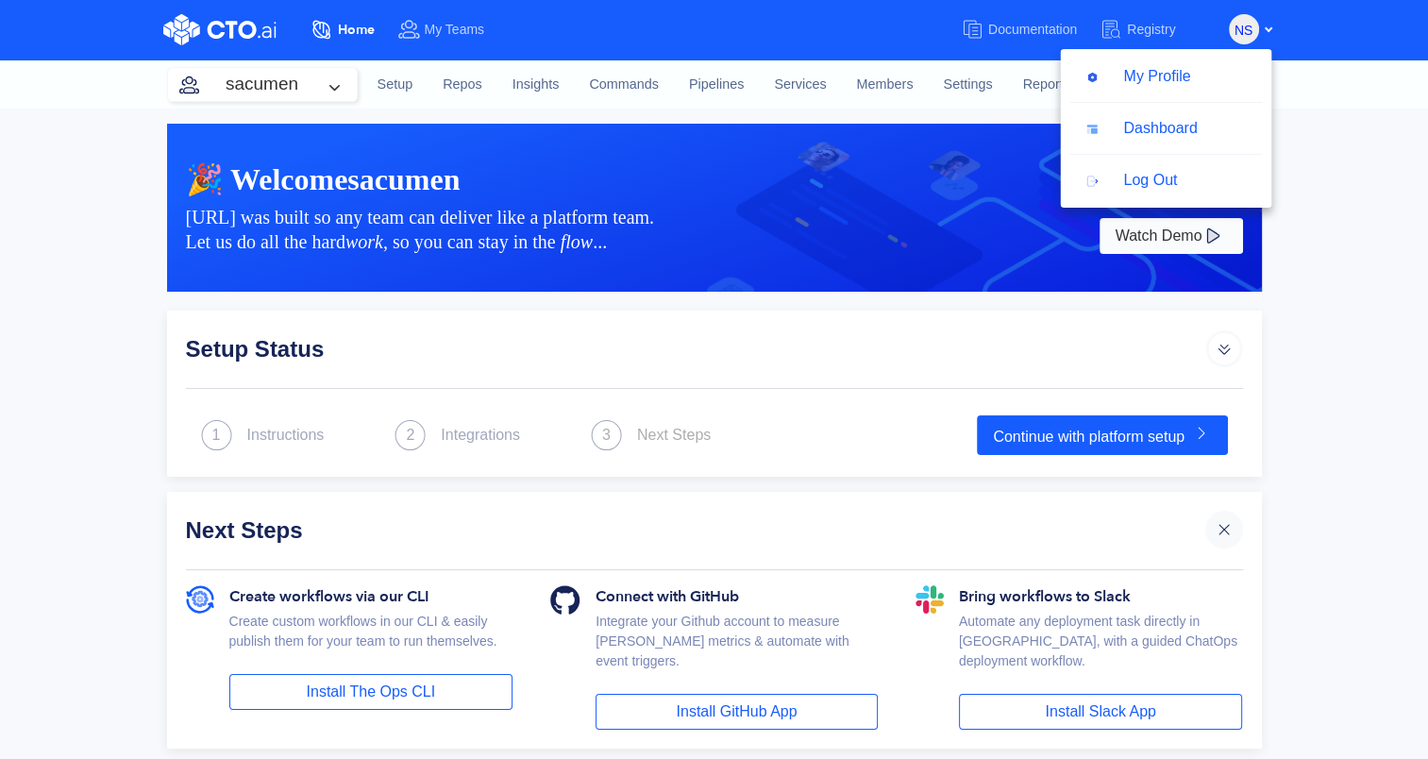
click at [1363, 209] on div "🎉 Welcome sacumen CTO.ai was built so any team can deliver like a platform team…" at bounding box center [714, 738] width 1428 height 1259
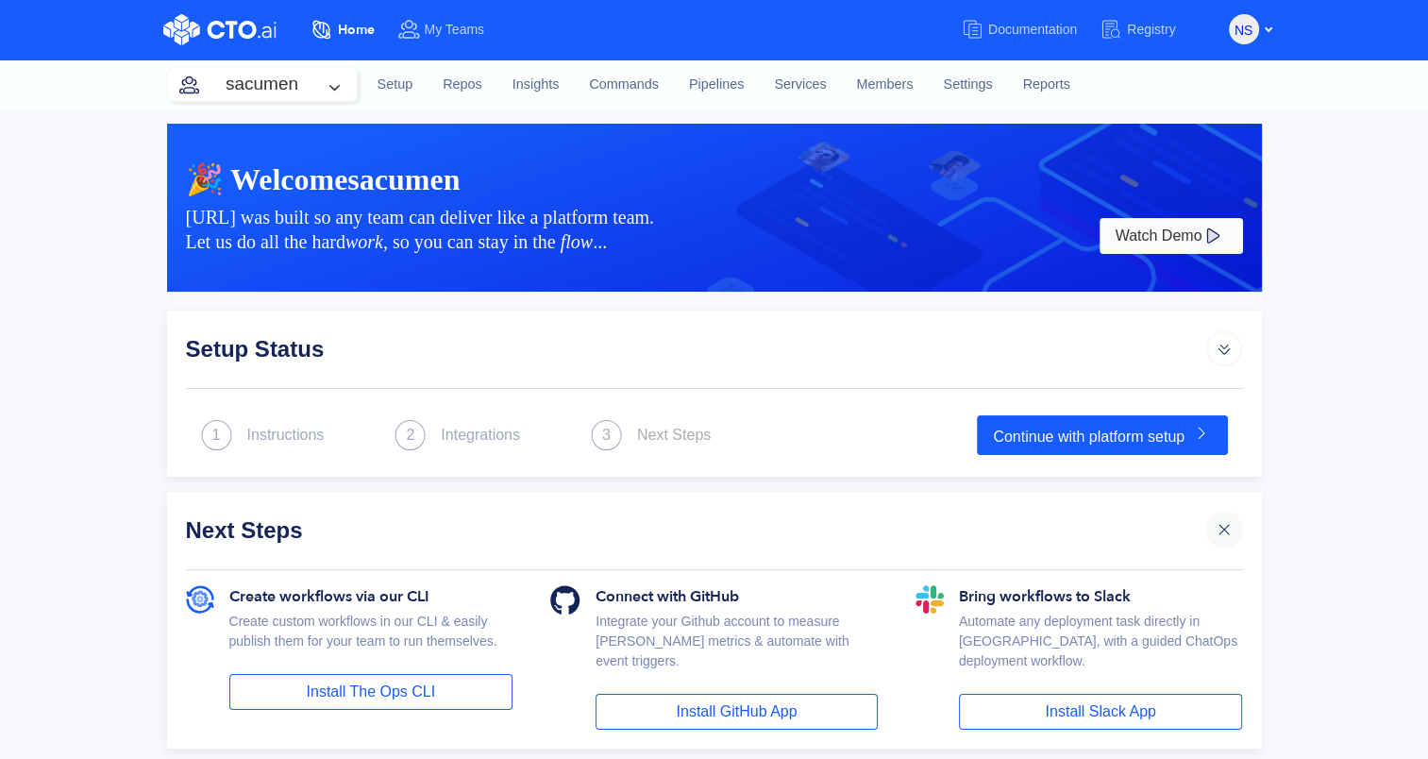
click at [1259, 38] on div "NS My Profile Dashboard Log Out" at bounding box center [1251, 28] width 44 height 32
click at [297, 342] on div "Setup Status" at bounding box center [696, 348] width 1020 height 38
click at [263, 402] on div "Setup Status 1 Instructions 2 Integrations 3 Next Steps Continue with platform …" at bounding box center [714, 394] width 1095 height 166
click at [263, 380] on div "Setup Status" at bounding box center [714, 358] width 1057 height 59
click at [264, 439] on div "Instructions" at bounding box center [285, 435] width 77 height 23
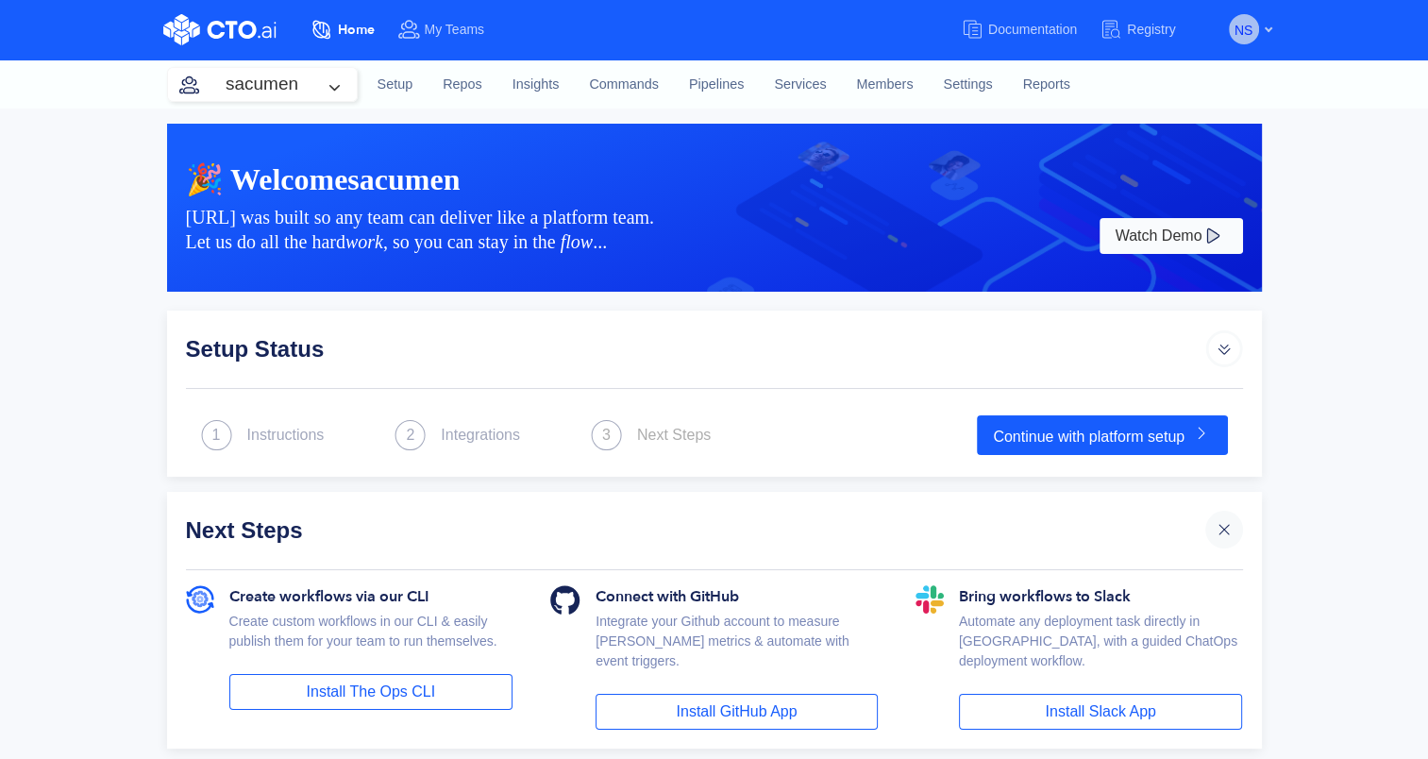
click at [1249, 35] on span "NS" at bounding box center [1244, 30] width 18 height 30
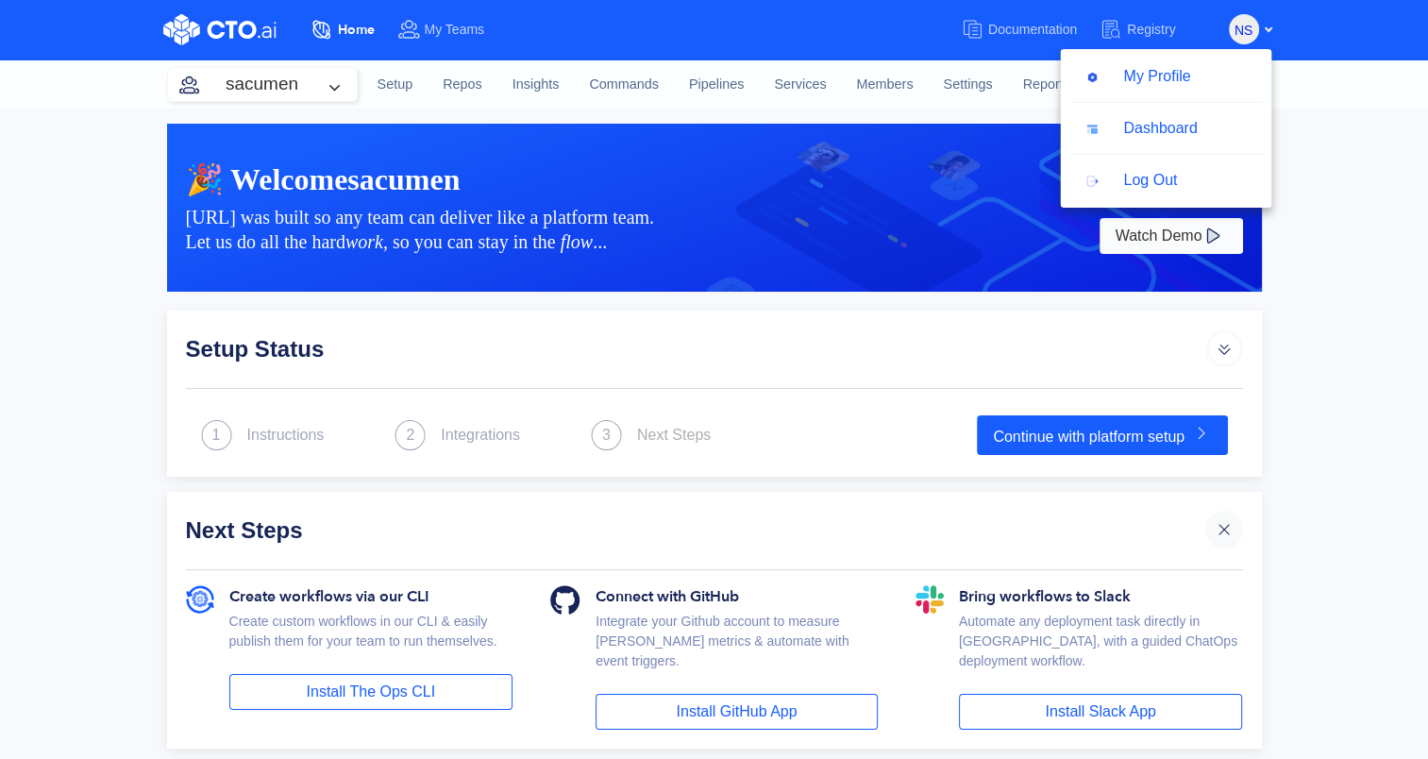
click at [1311, 121] on div "🎉 Welcome sacumen CTO.ai was built so any team can deliver like a platform team…" at bounding box center [714, 738] width 1428 height 1259
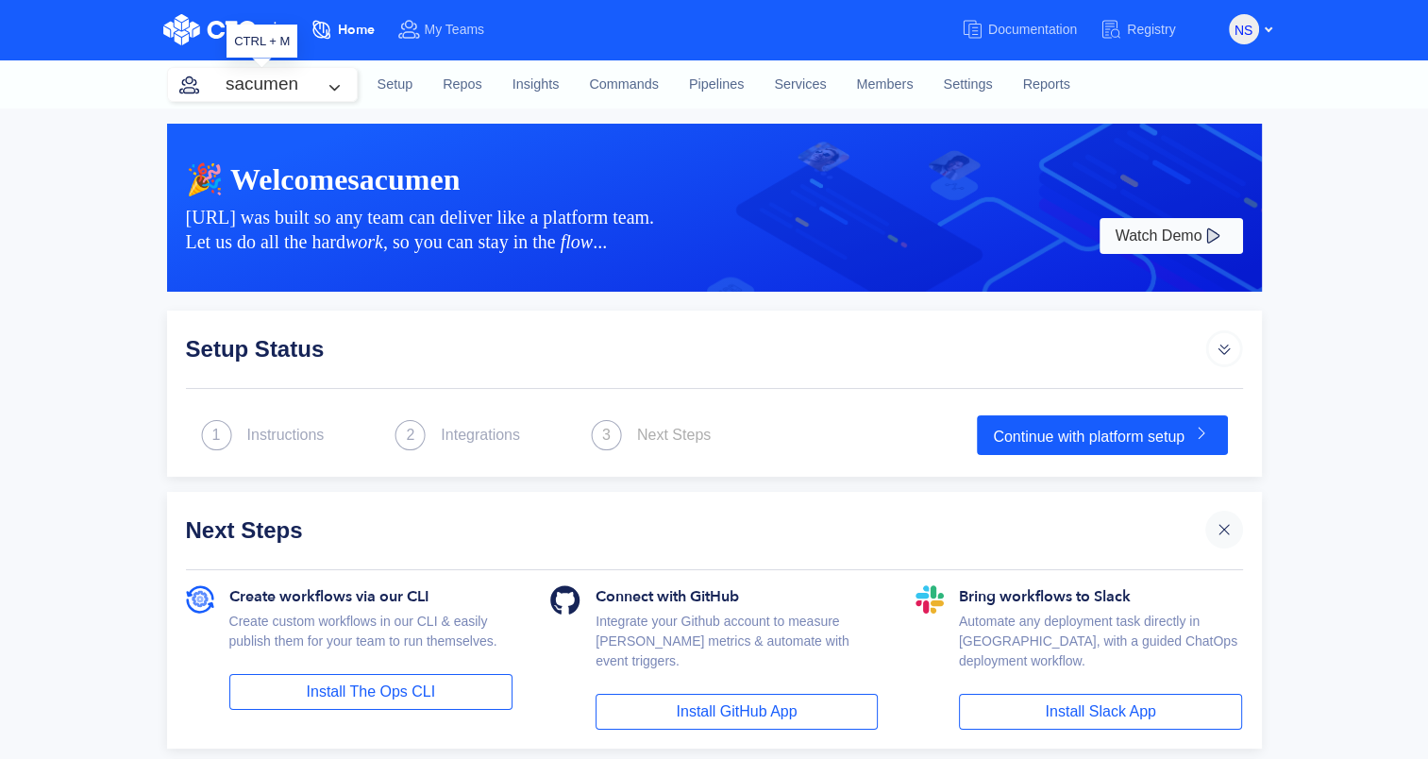
click at [265, 82] on button "sacumen" at bounding box center [262, 84] width 189 height 33
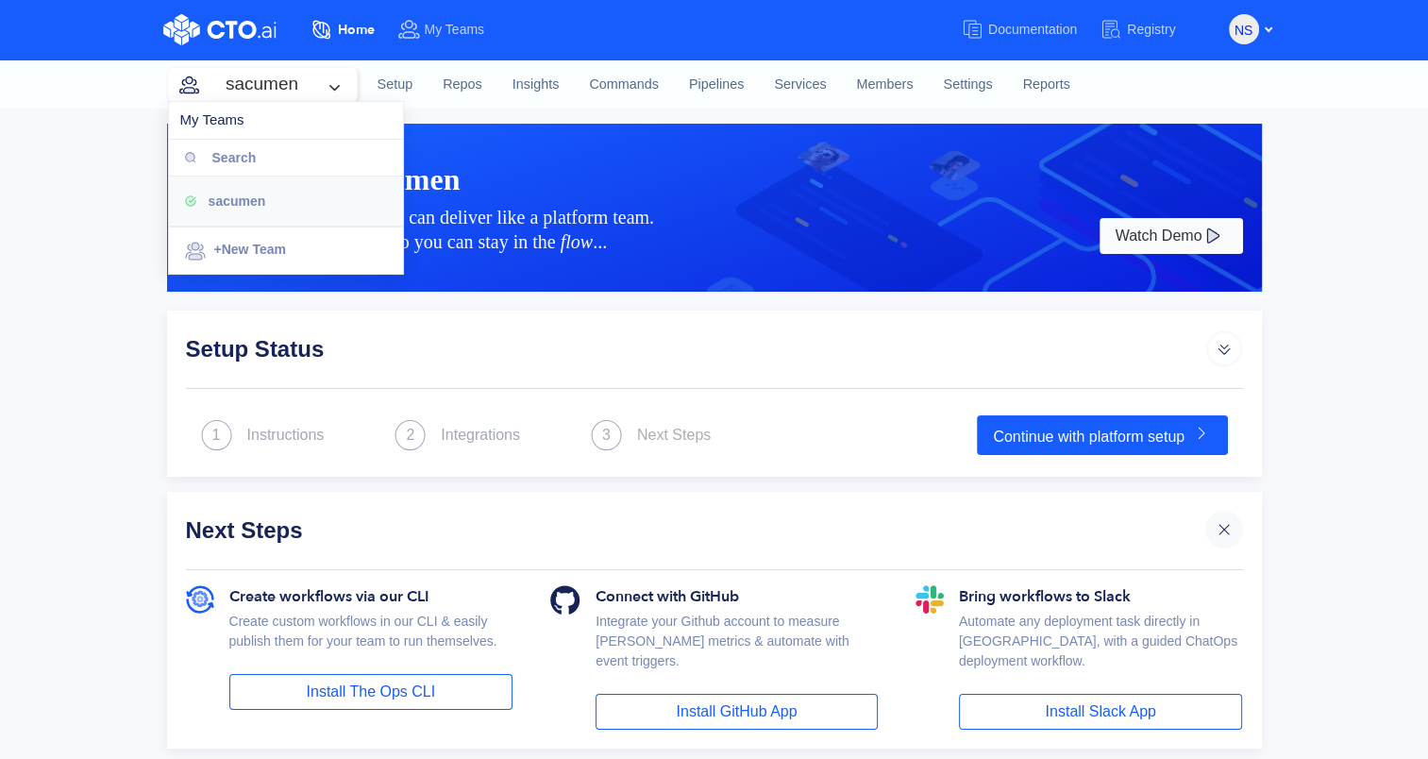
click at [0, 178] on html "Home My Teams Documentation Registry NS My Profile Dashboard Log Out Log Out Da…" at bounding box center [714, 379] width 1428 height 759
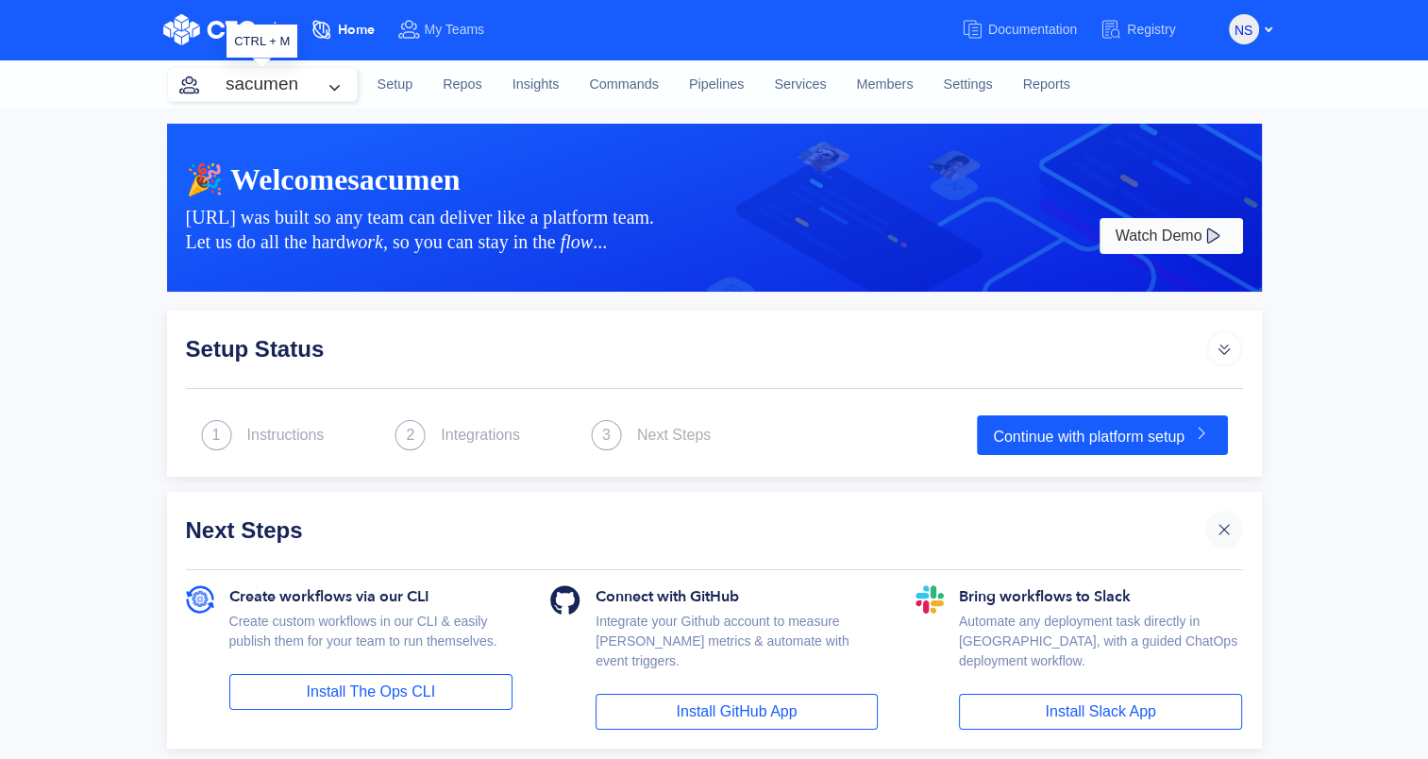
click at [272, 91] on button "sacumen" at bounding box center [262, 84] width 189 height 33
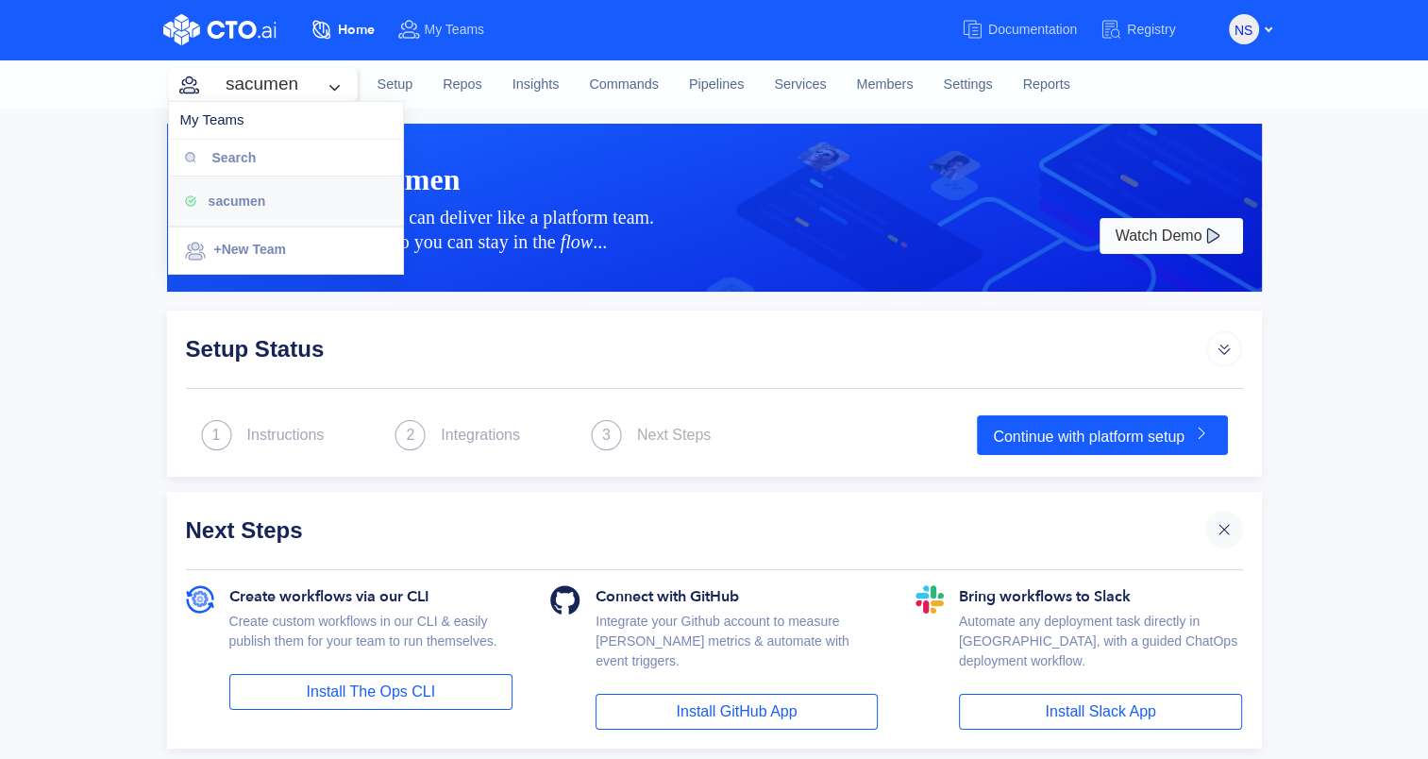
click at [230, 154] on input "Search" at bounding box center [301, 158] width 179 height 36
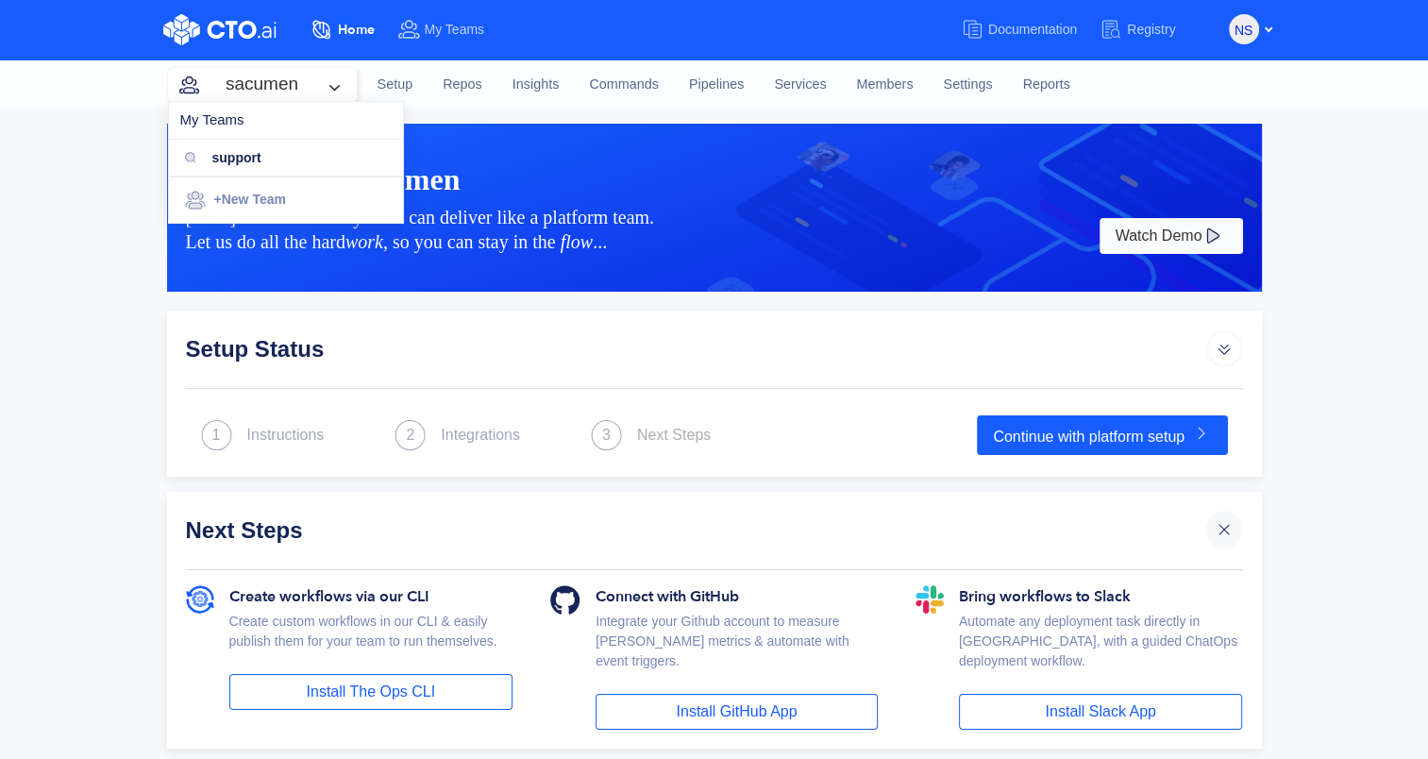
type input "support"
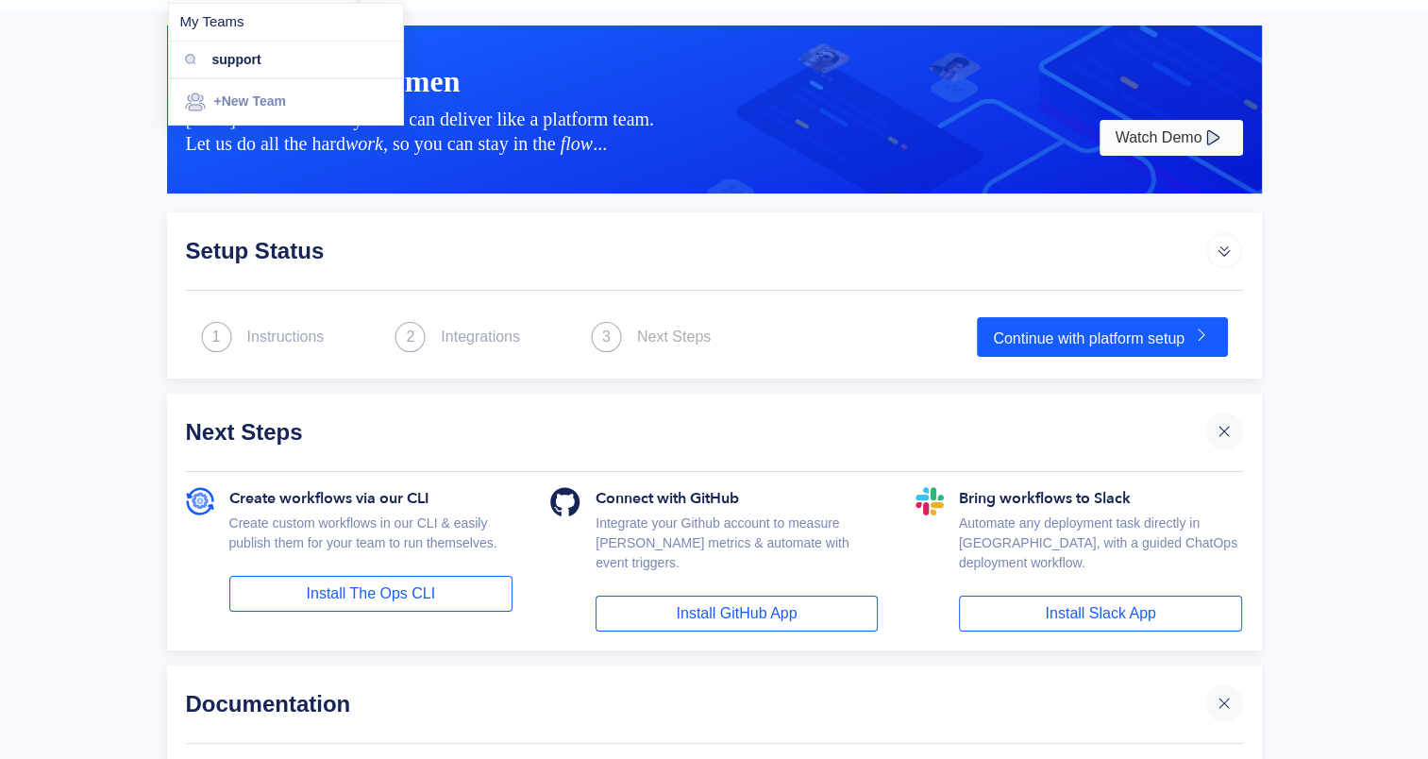
scroll to position [283, 0]
